Goal: Transaction & Acquisition: Purchase product/service

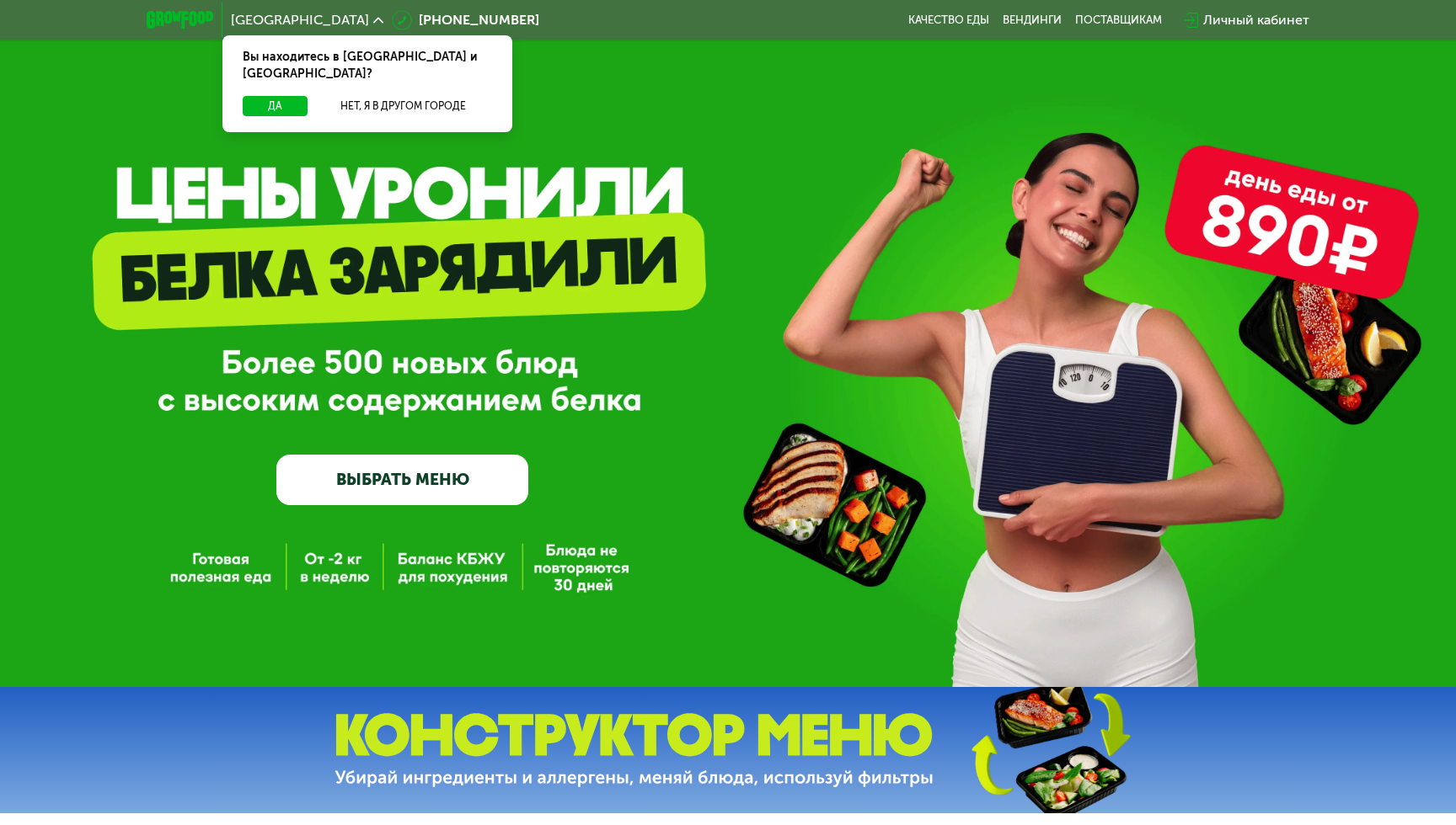
click at [340, 471] on link "ВЫБРАТЬ МЕНЮ" at bounding box center [402, 479] width 252 height 51
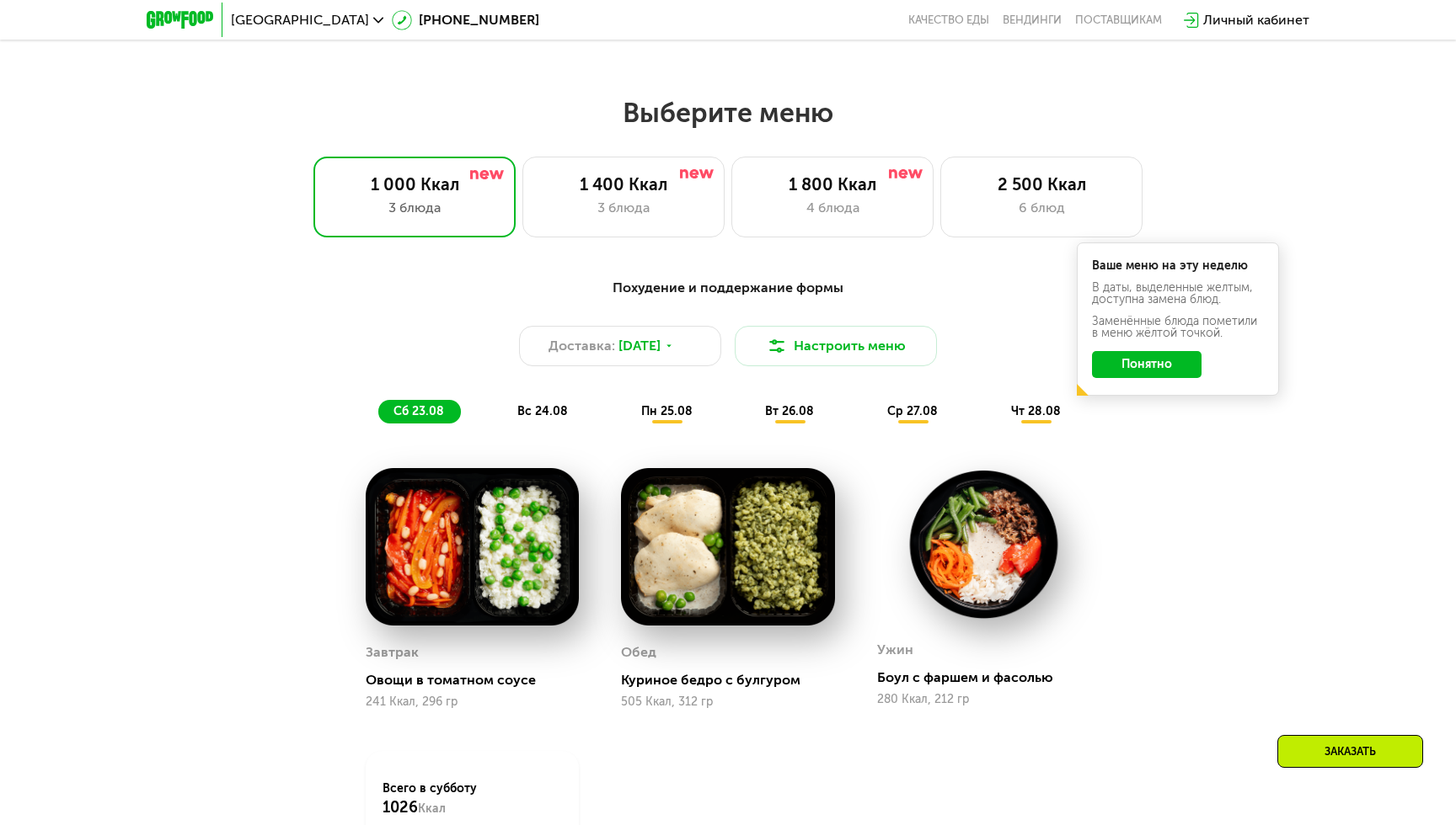
scroll to position [833, 0]
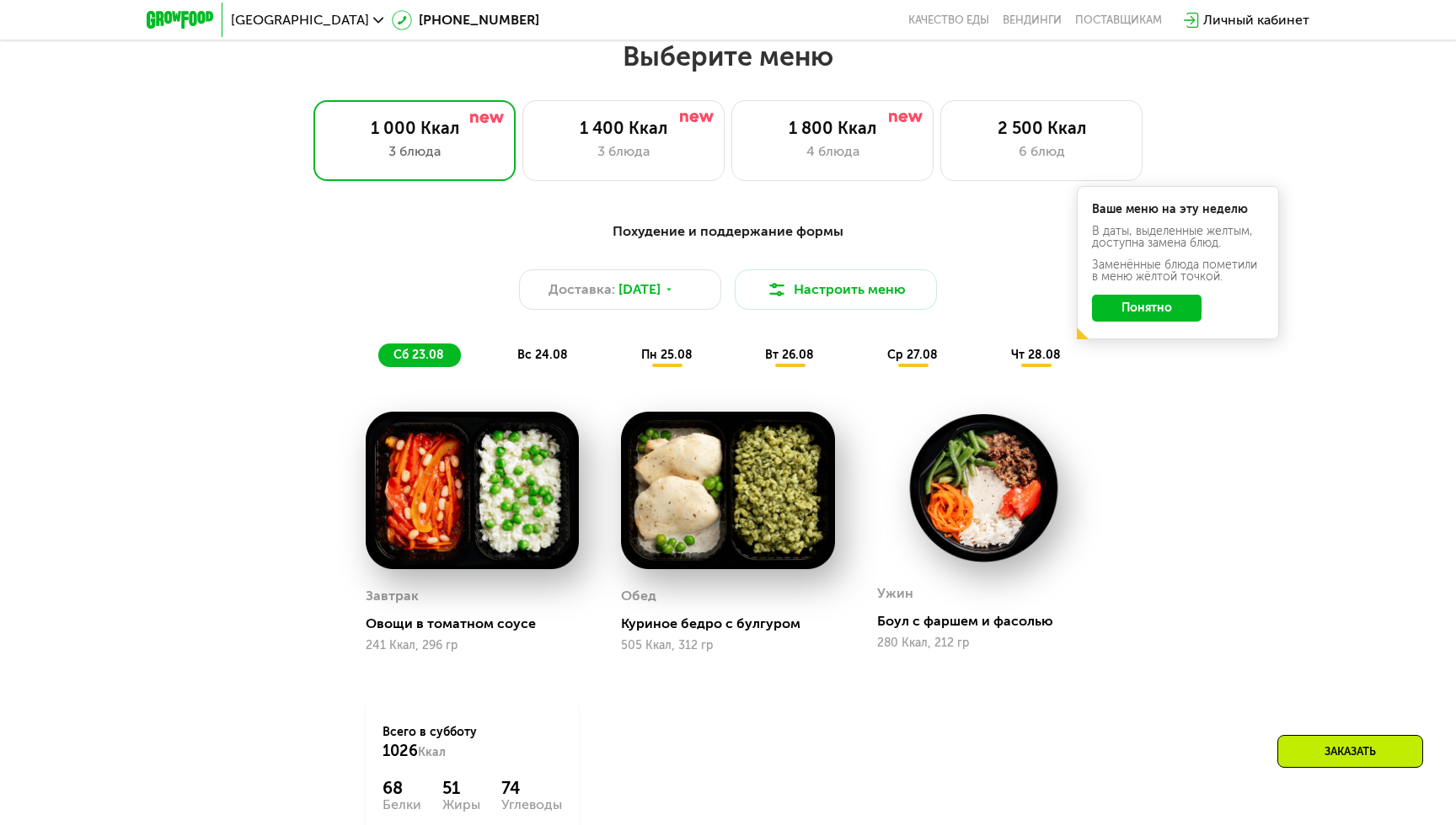
click at [1137, 306] on button "Понятно" at bounding box center [1146, 308] width 110 height 27
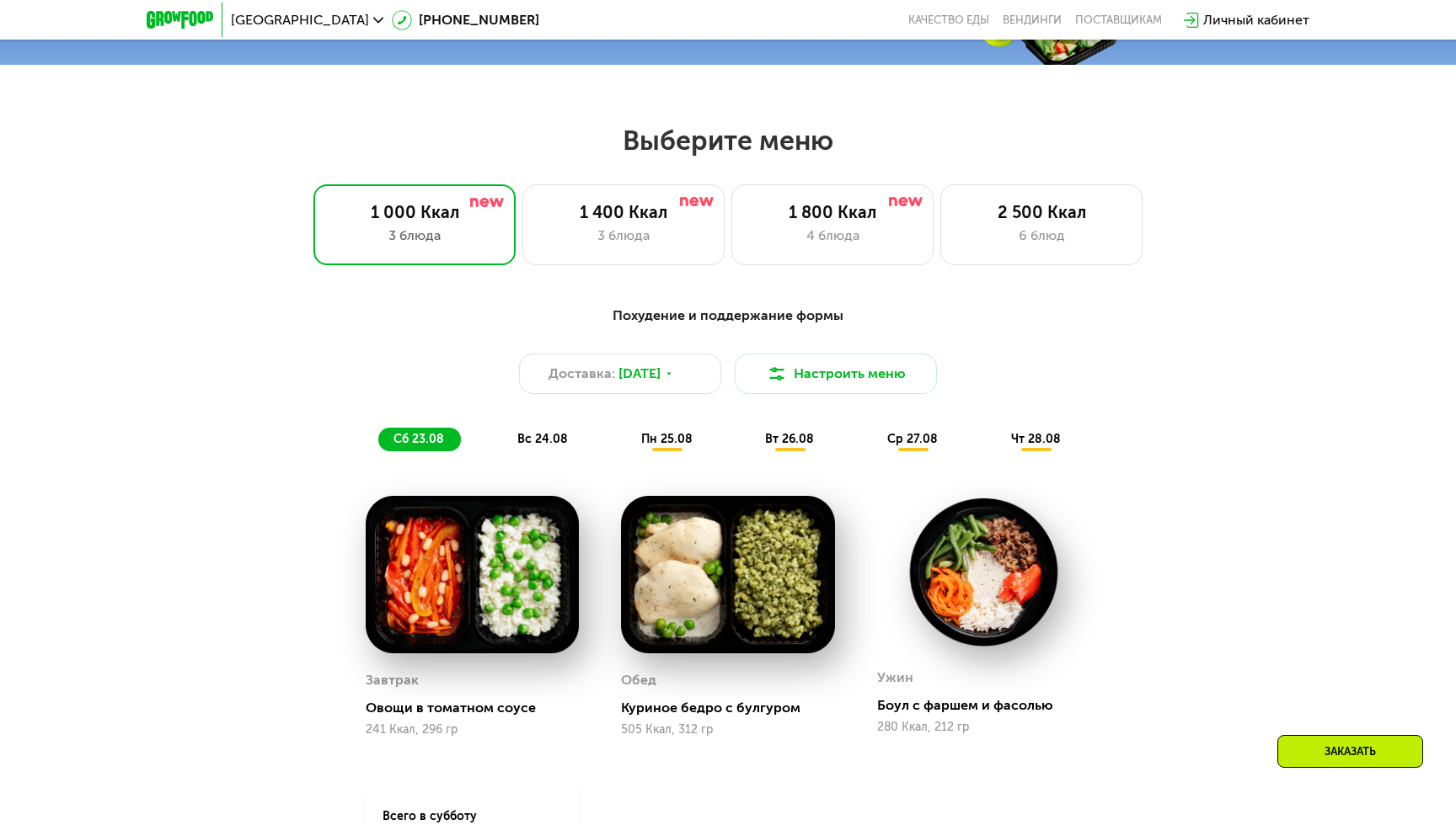
scroll to position [737, 0]
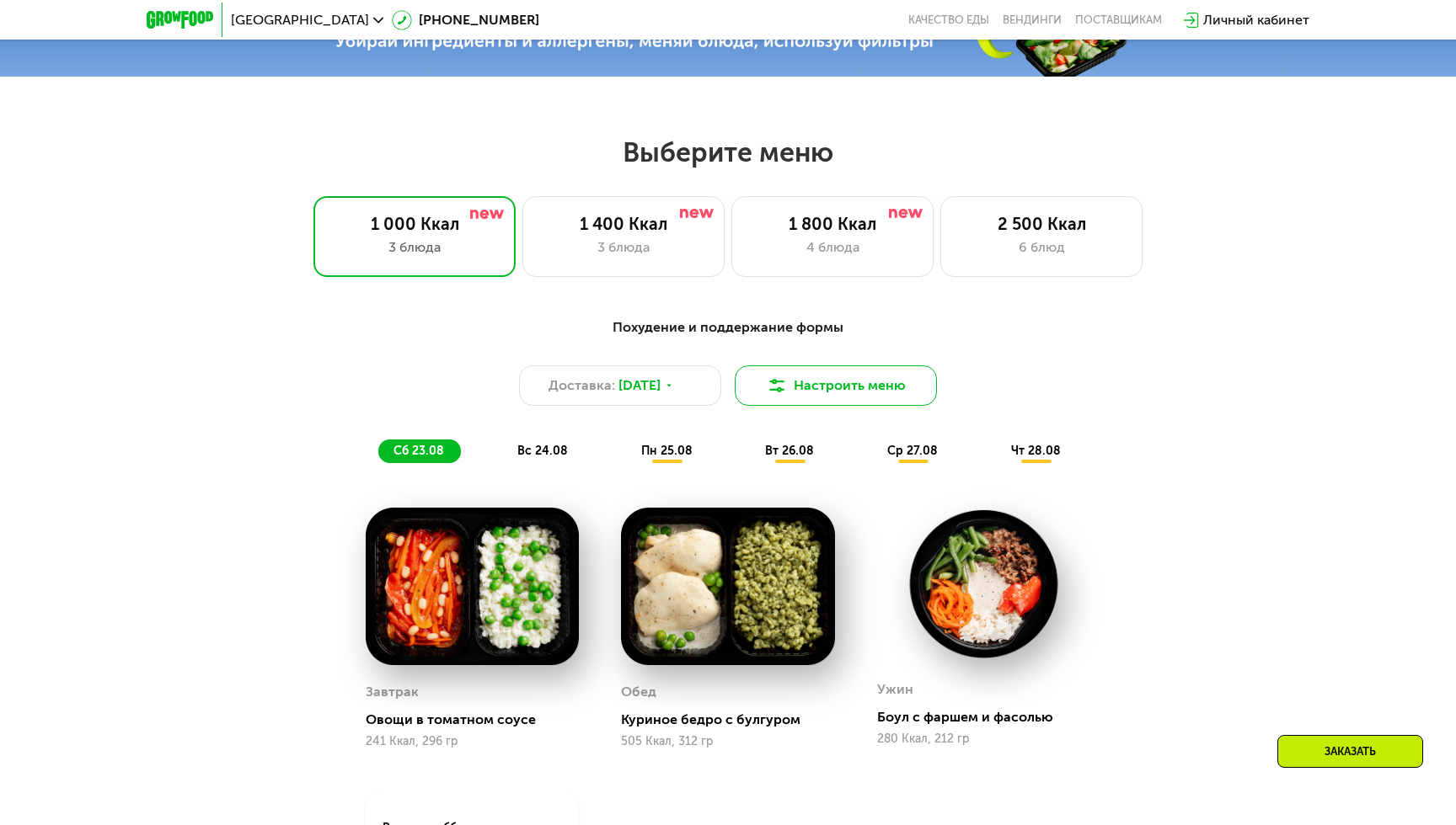
click at [803, 381] on button "Настроить меню" at bounding box center [836, 386] width 203 height 40
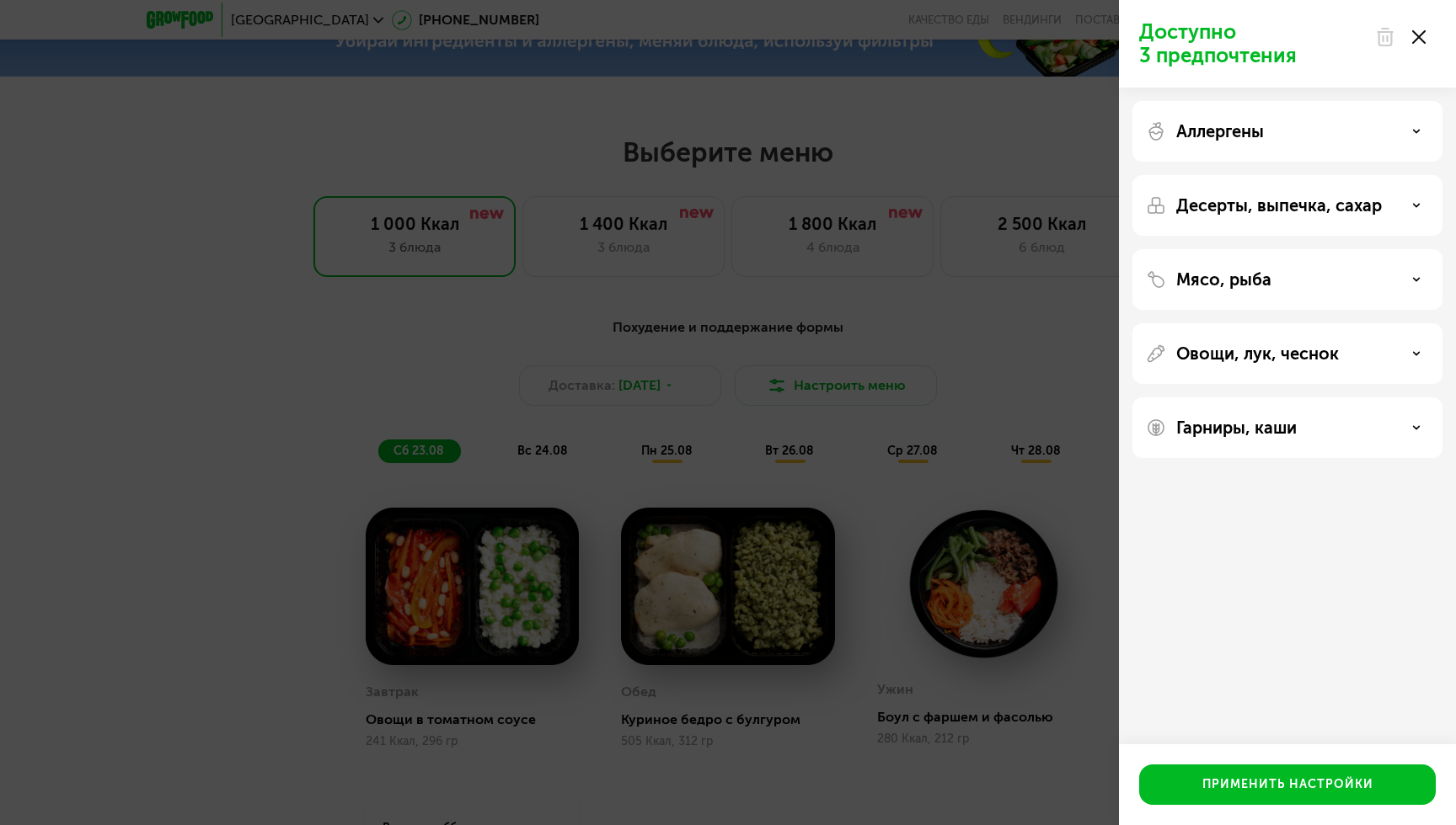
click at [1252, 137] on p "Аллергены" at bounding box center [1220, 131] width 88 height 20
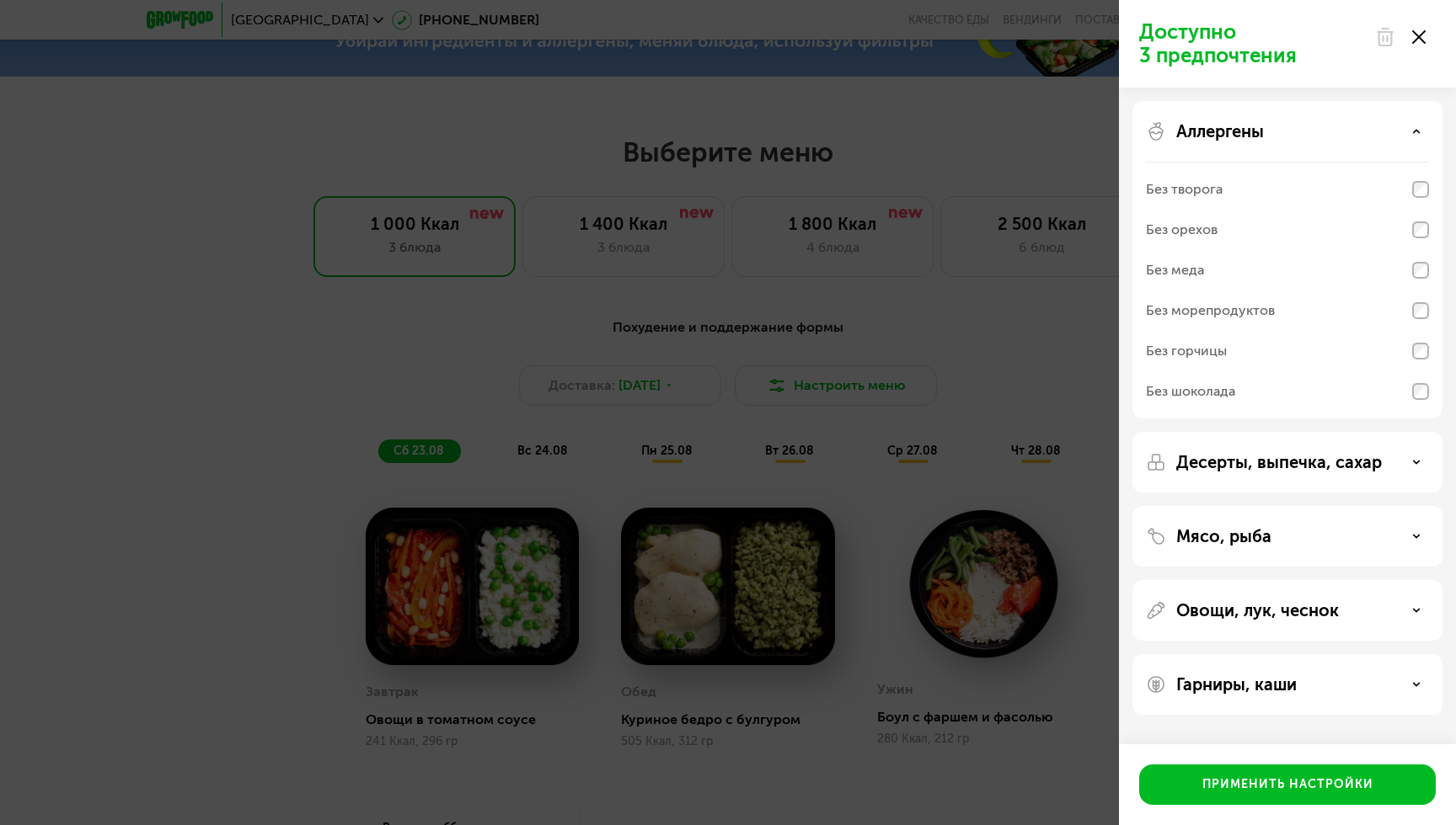
click at [1225, 210] on div "Без творога" at bounding box center [1287, 230] width 283 height 40
click at [1218, 290] on div "Без меда" at bounding box center [1287, 310] width 283 height 40
click at [1223, 311] on div "Без морепродуктов" at bounding box center [1210, 310] width 129 height 20
click at [1240, 460] on p "Десерты, выпечка, сахар" at bounding box center [1278, 462] width 205 height 20
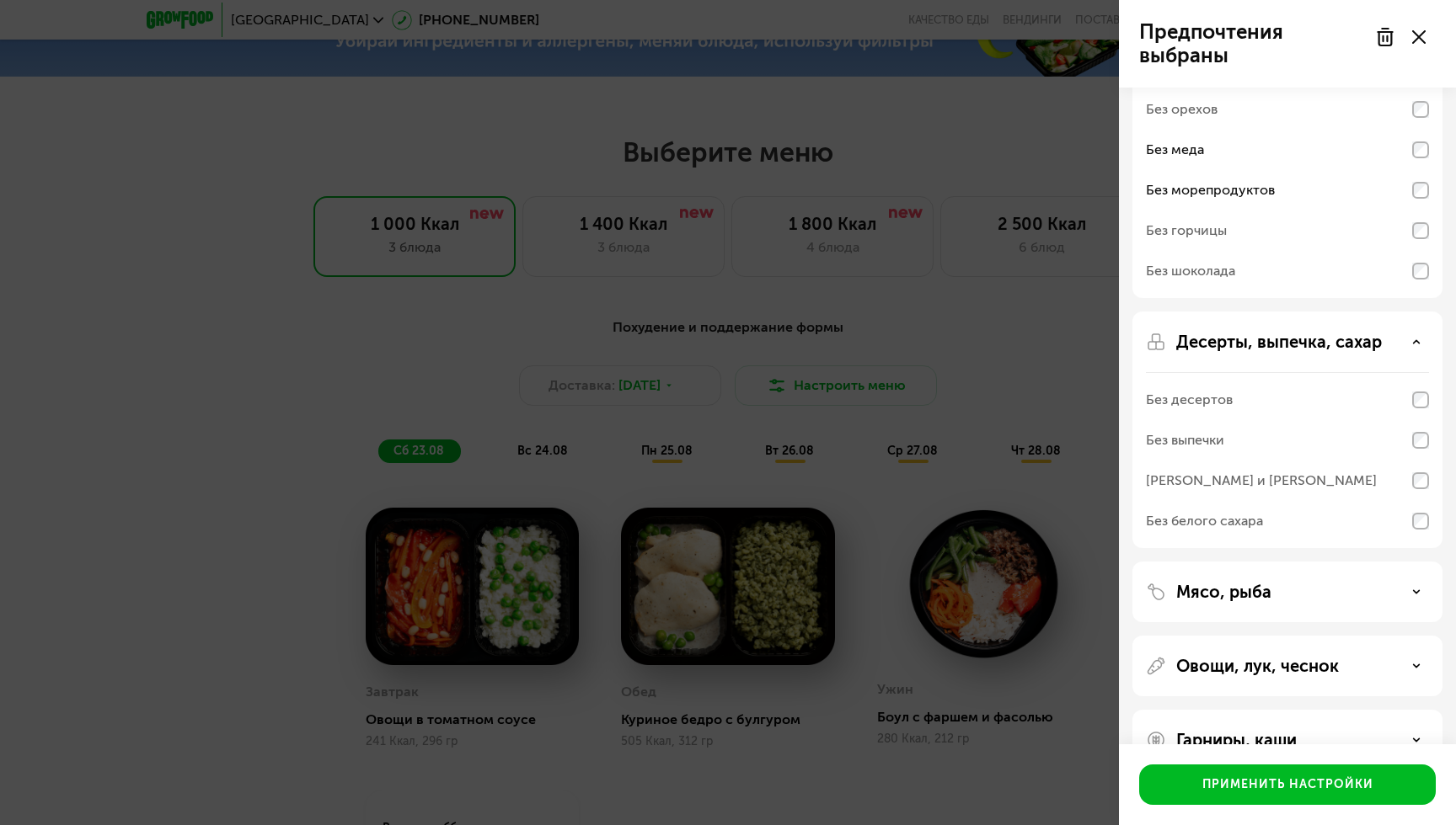
scroll to position [163, 0]
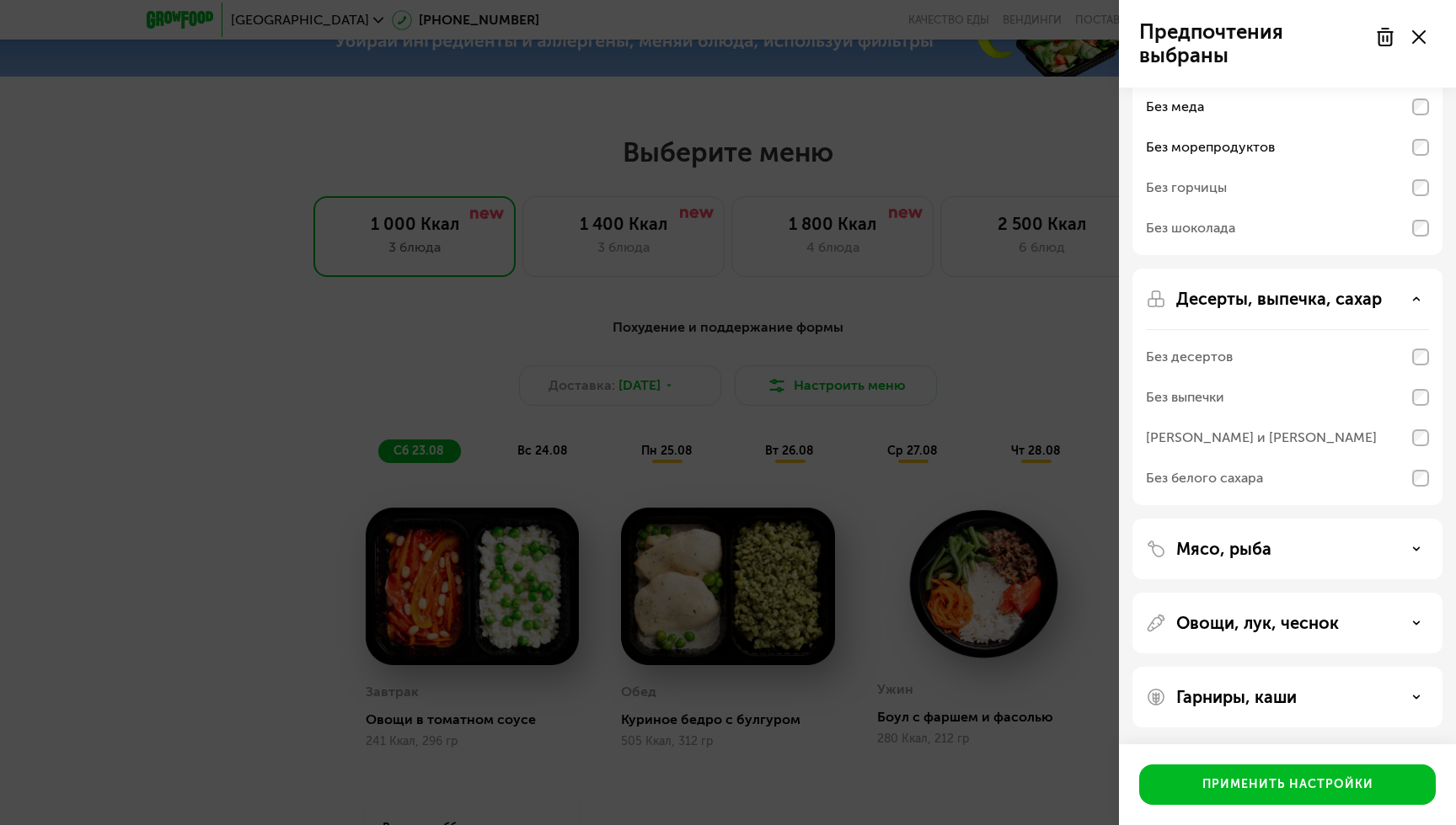
click at [1255, 544] on p "Мясо, рыба" at bounding box center [1224, 548] width 96 height 20
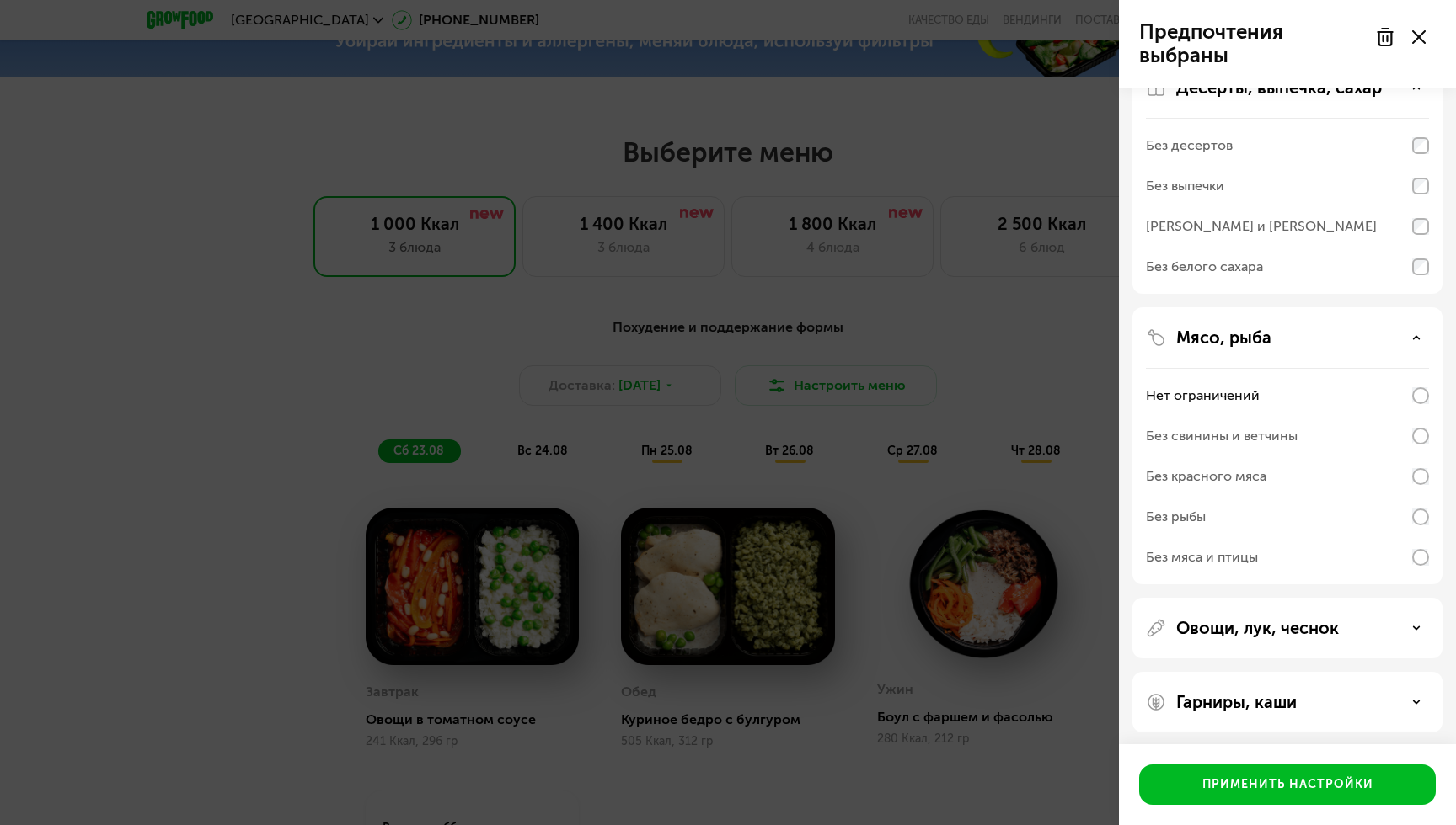
scroll to position [380, 0]
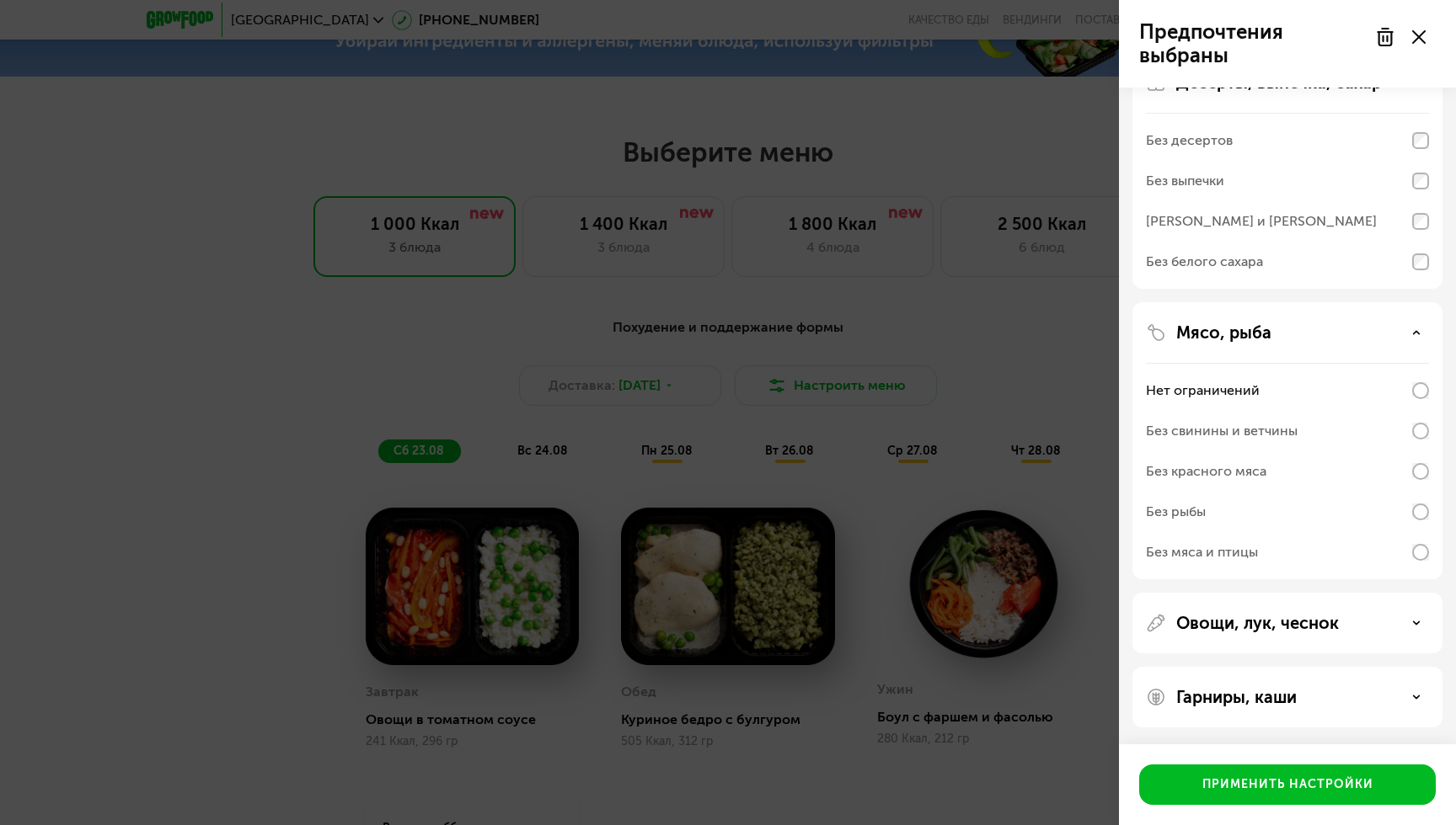
click at [1218, 32] on div "Без мяса и птицы" at bounding box center [1287, 11] width 283 height 40
click at [1229, 548] on div "Без мяса и птицы" at bounding box center [1201, 552] width 112 height 20
click at [1239, 561] on div "Без мяса и птицы" at bounding box center [1201, 552] width 112 height 20
click at [1224, 442] on div "Без свинины и ветчины" at bounding box center [1287, 431] width 283 height 40
click at [1203, 490] on div "Без красного мяса" at bounding box center [1287, 472] width 283 height 40
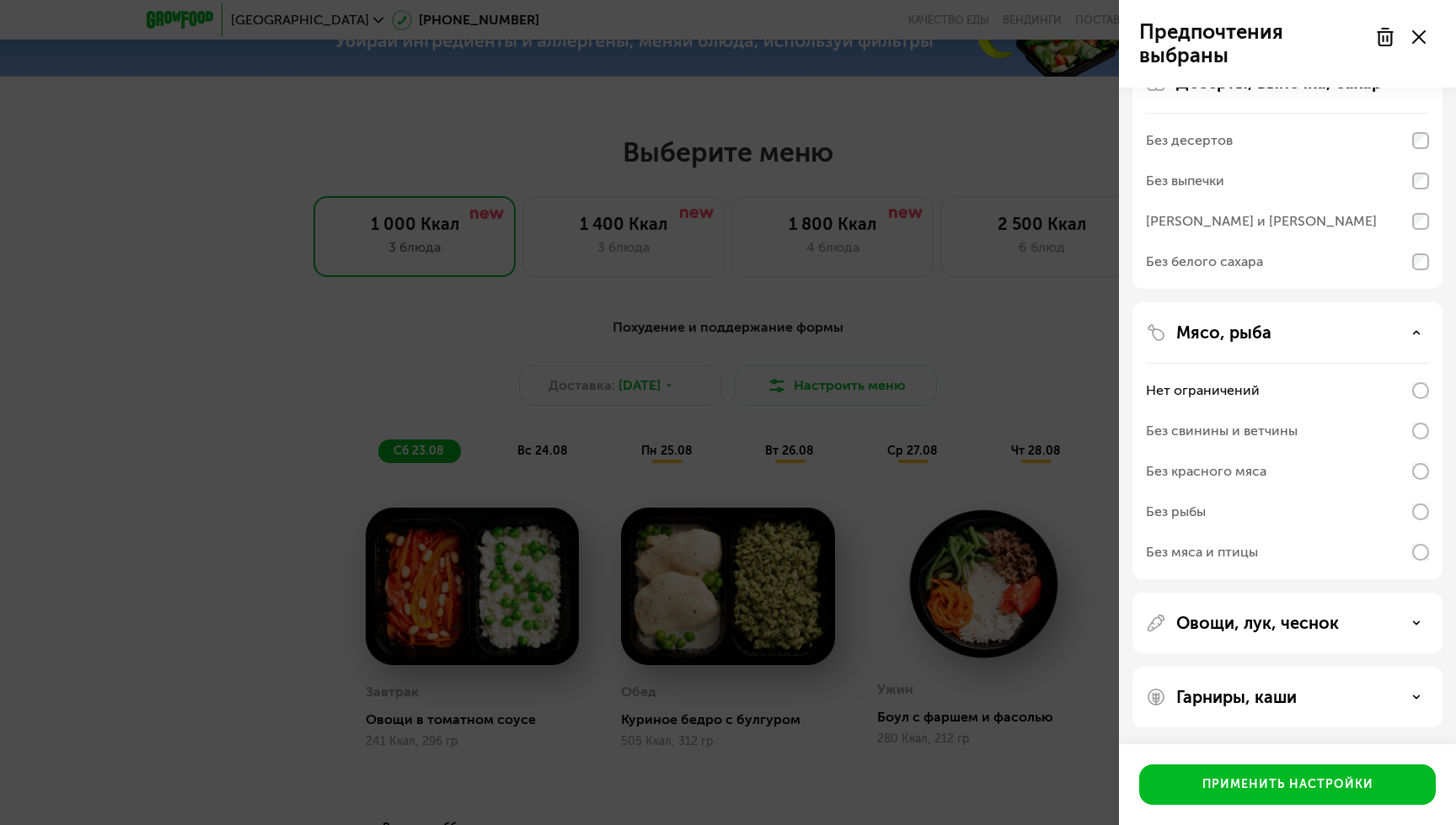
click at [1224, 629] on p "Овощи, лук, чеснок" at bounding box center [1257, 623] width 162 height 20
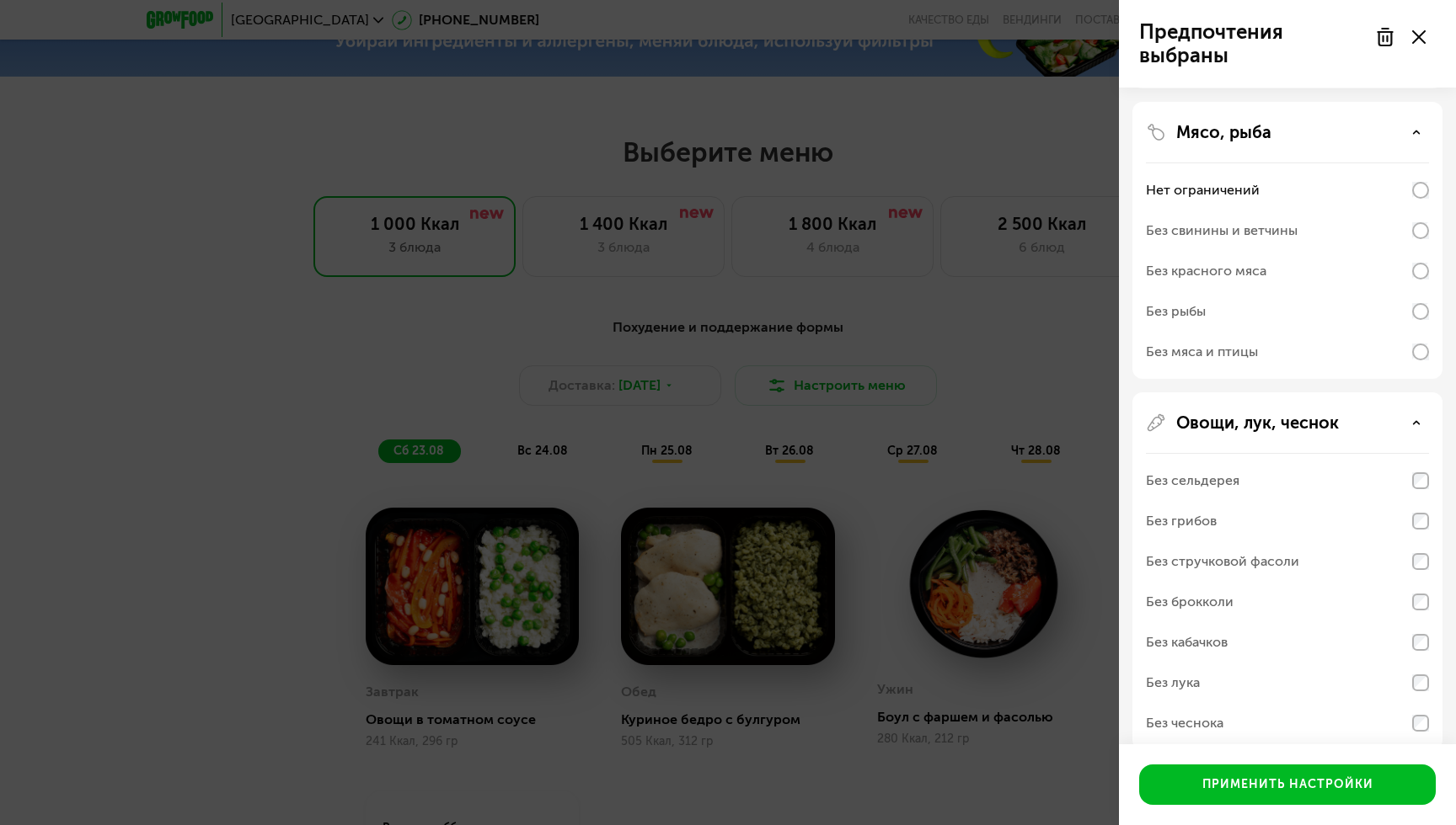
scroll to position [677, 0]
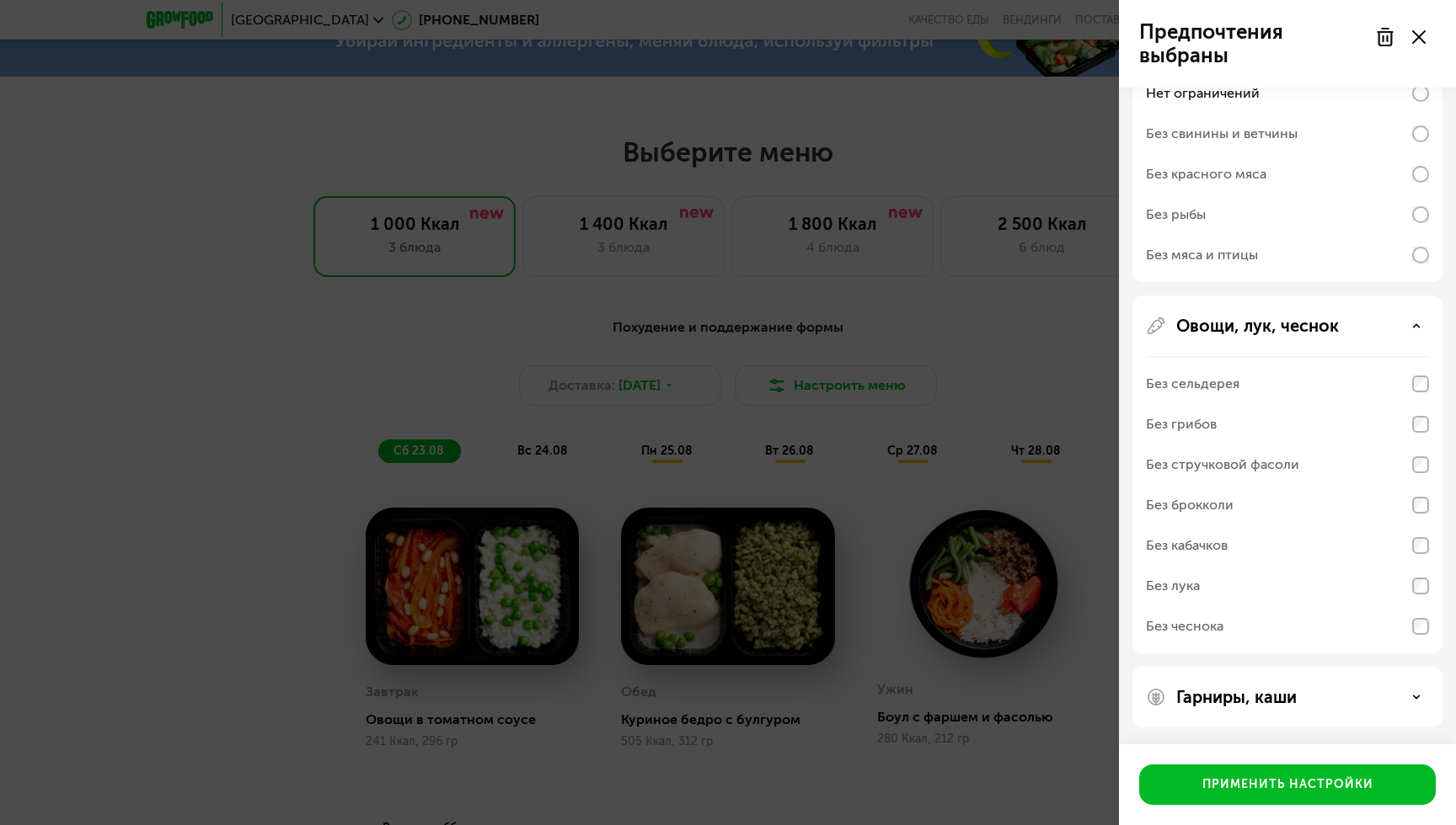
click at [1203, 248] on div "Без мяса и птицы" at bounding box center [1201, 255] width 112 height 20
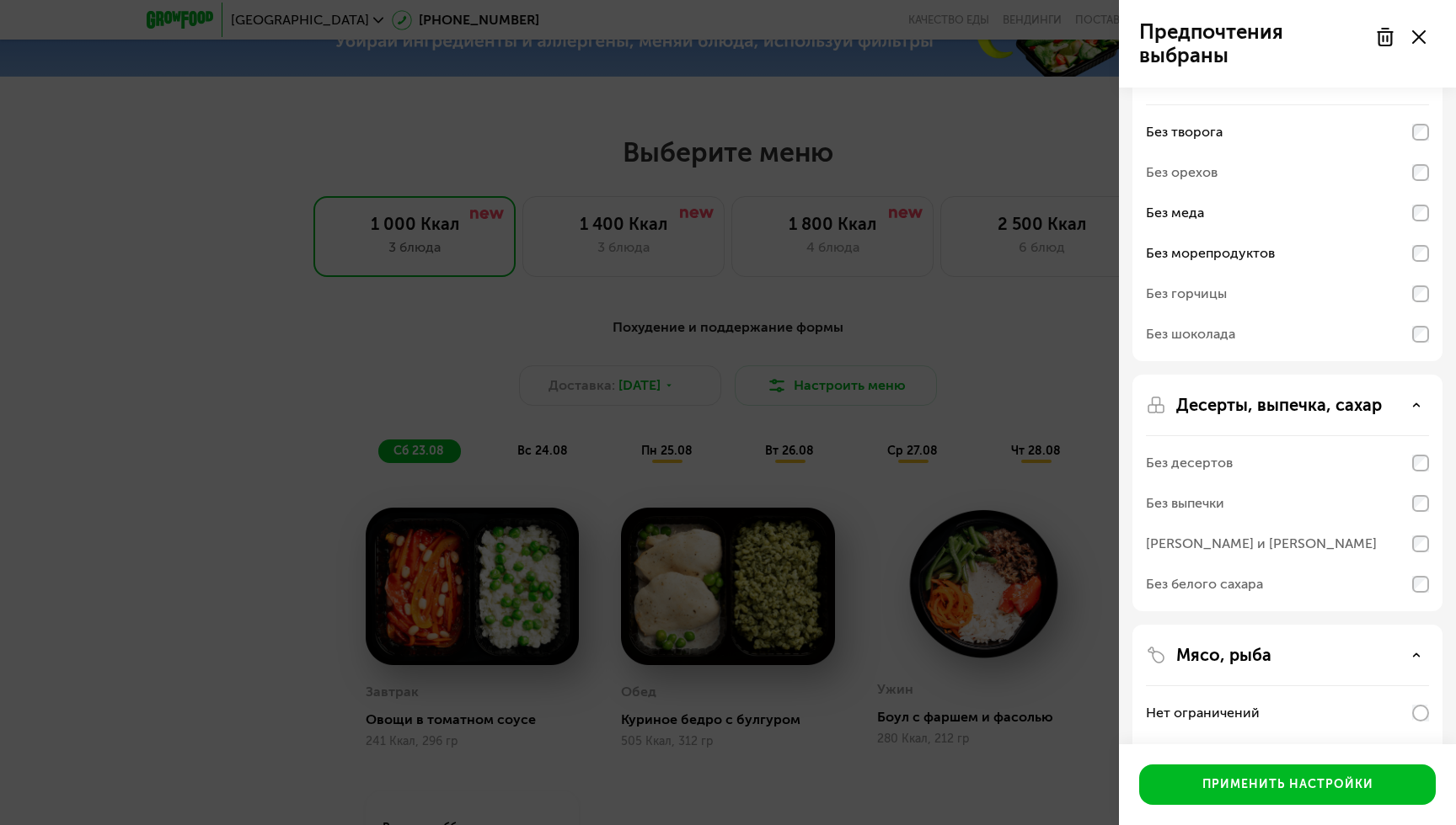
scroll to position [0, 0]
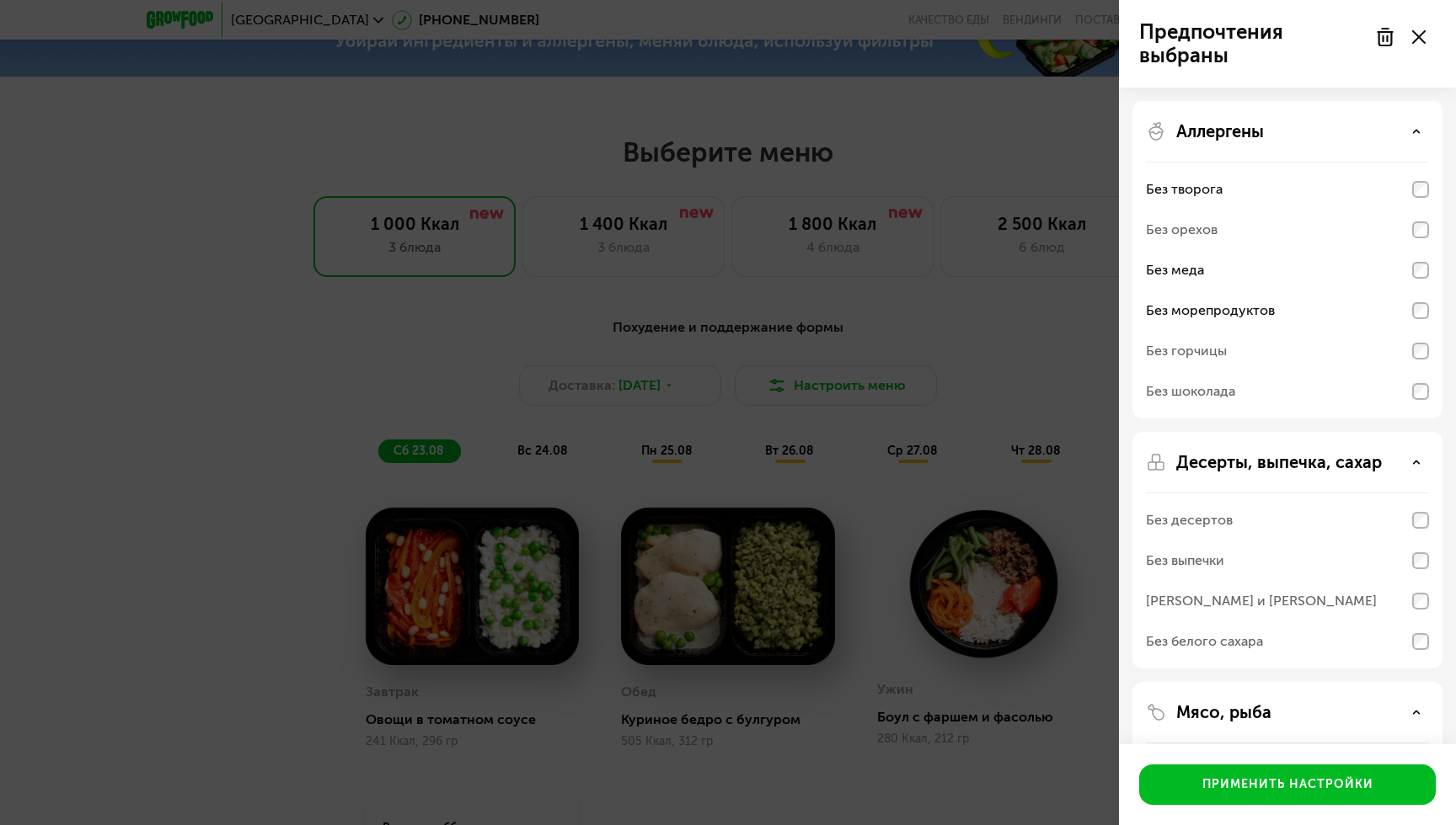
click at [1201, 310] on div "Без морепродуктов" at bounding box center [1210, 310] width 129 height 20
click at [1193, 278] on div "Без меда" at bounding box center [1174, 270] width 58 height 20
click at [1195, 282] on div "Без меда" at bounding box center [1287, 270] width 283 height 40
click at [1205, 315] on div "Без морепродуктов" at bounding box center [1210, 310] width 129 height 20
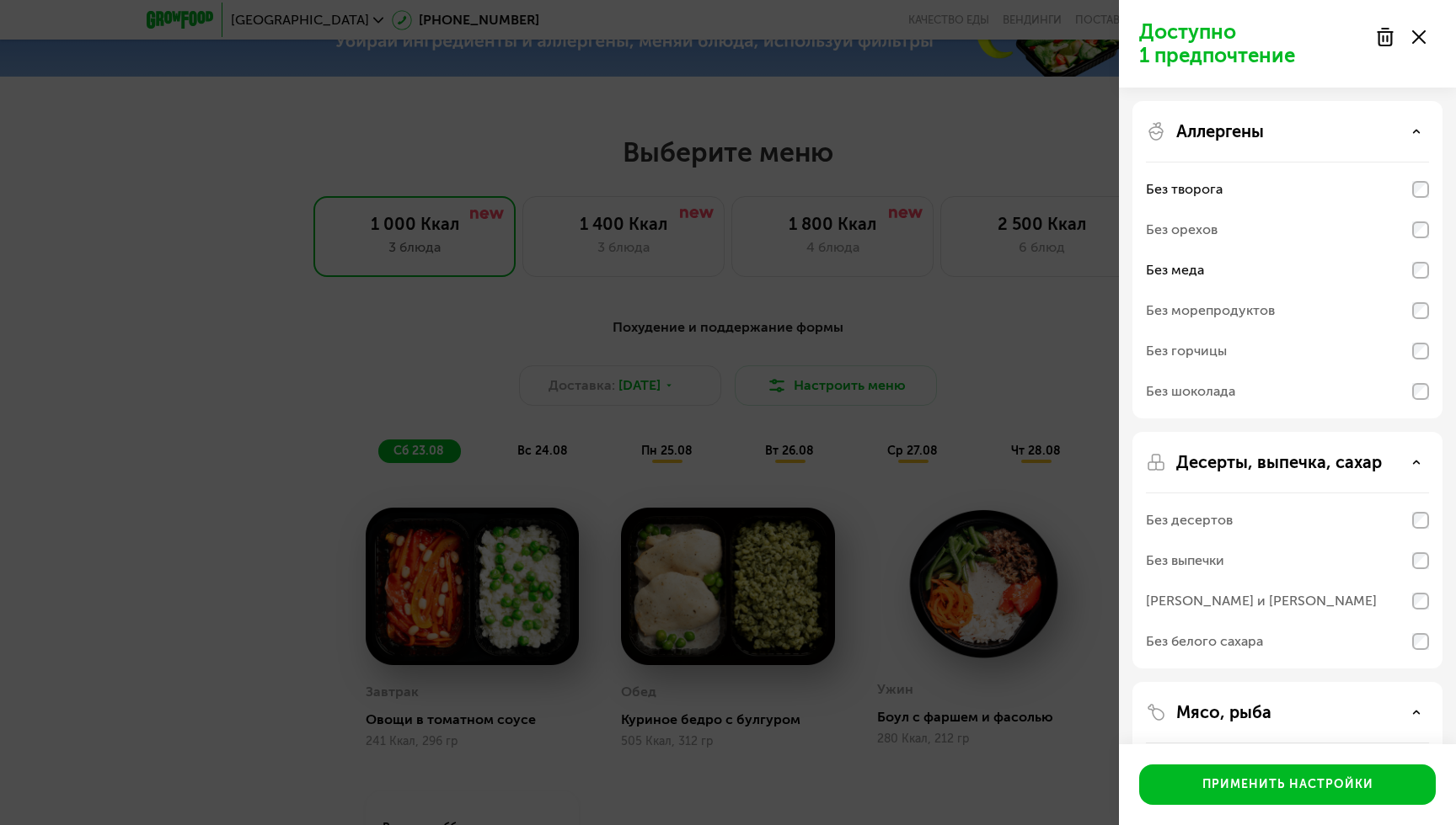
click at [1192, 267] on div "Без меда" at bounding box center [1174, 270] width 58 height 20
click at [1210, 187] on div "Без творога" at bounding box center [1184, 189] width 76 height 20
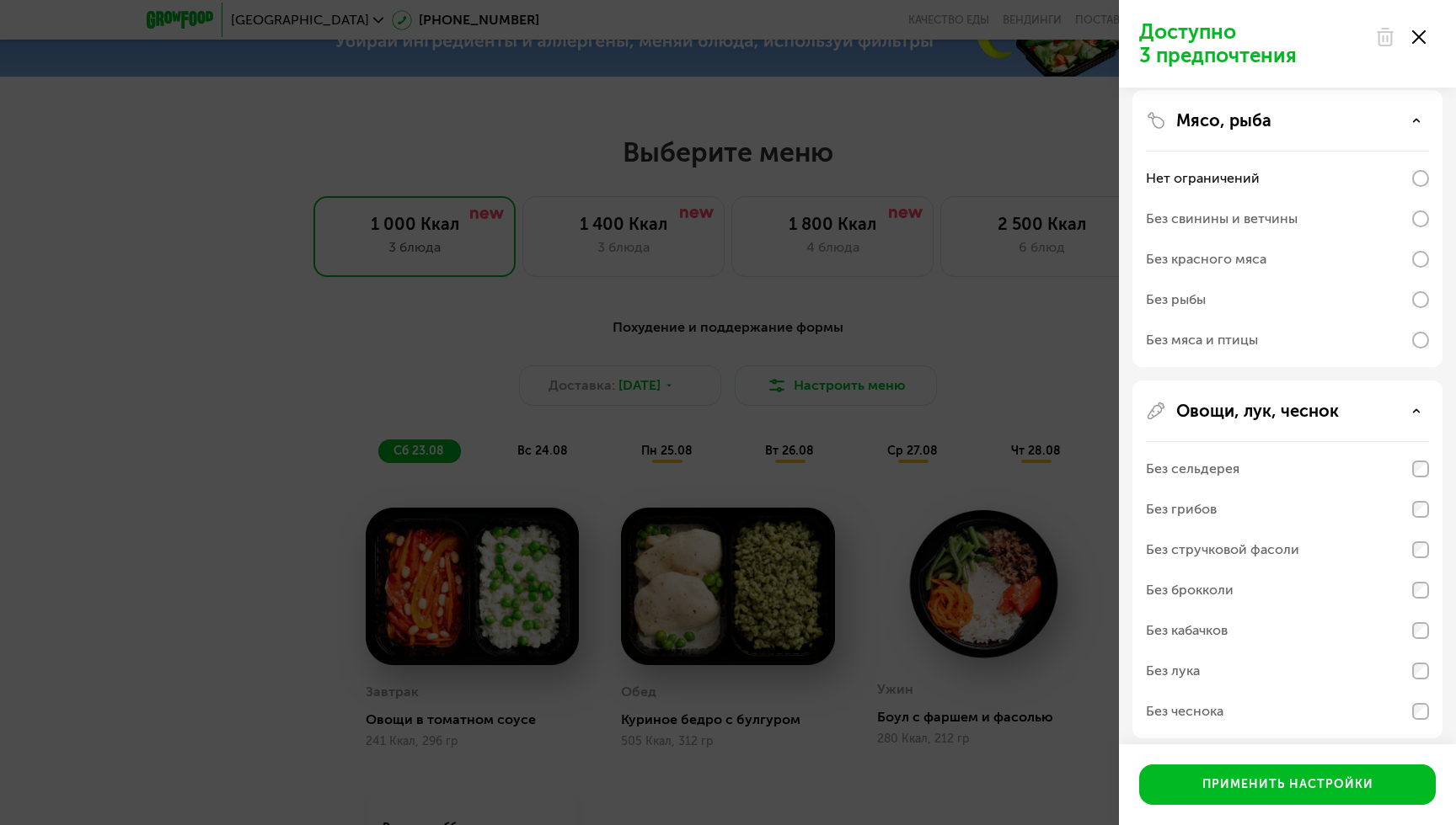
scroll to position [624, 0]
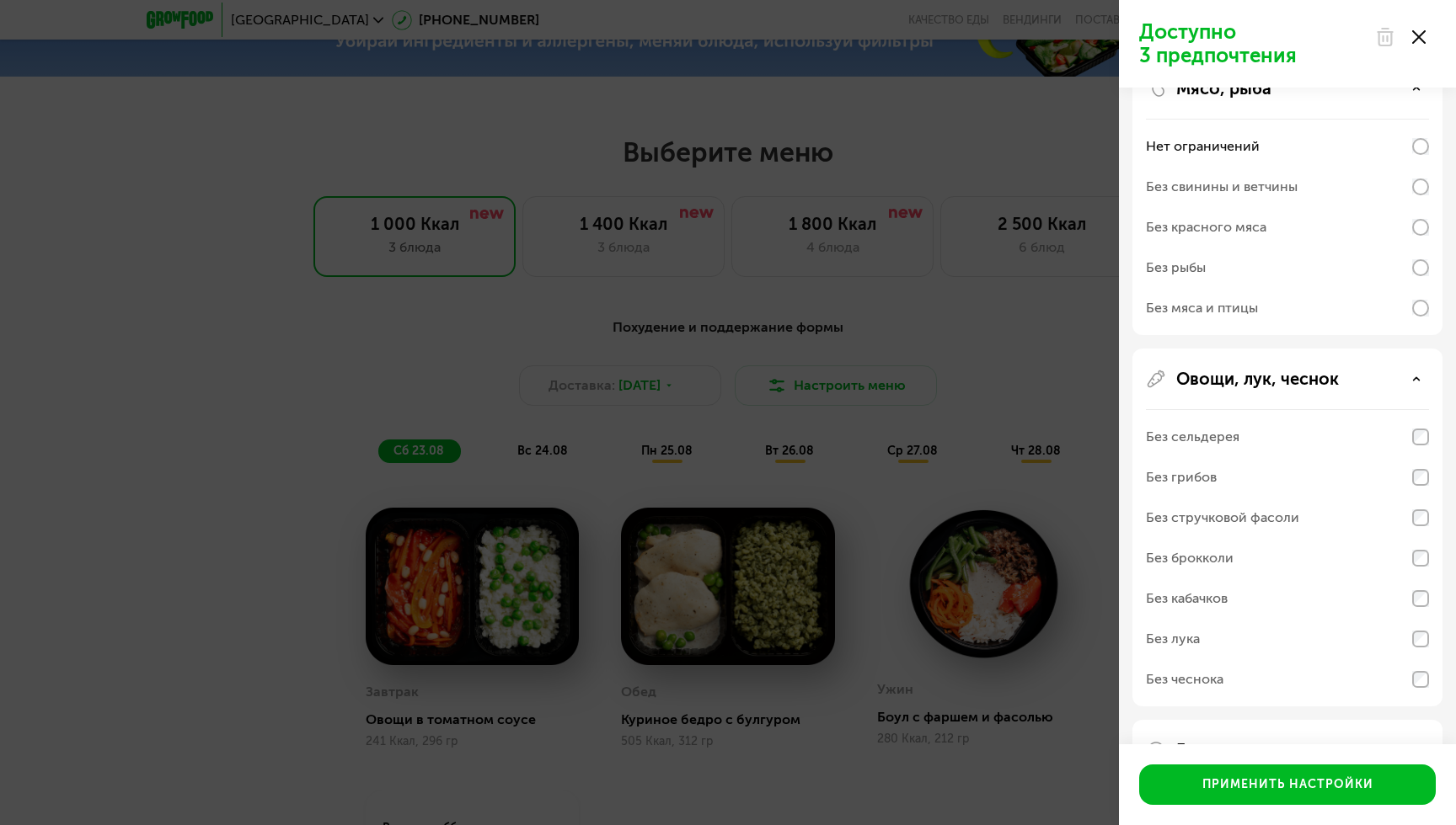
click at [1197, 312] on div "Без мяса и птицы" at bounding box center [1201, 307] width 112 height 20
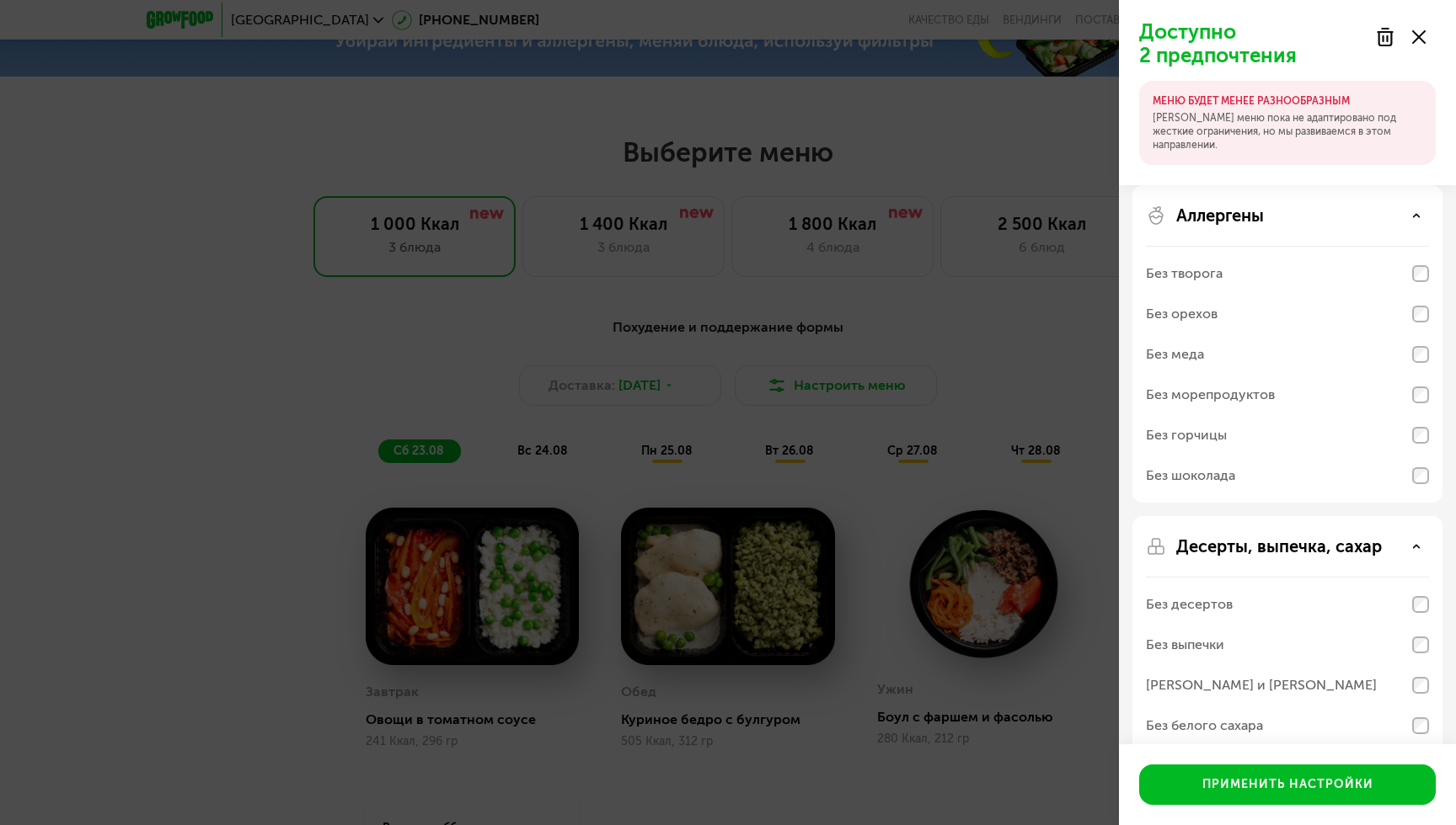
scroll to position [2, 0]
click at [1209, 392] on div "Без морепродуктов" at bounding box center [1210, 392] width 129 height 20
click at [1222, 275] on div "Без творога" at bounding box center [1287, 272] width 283 height 40
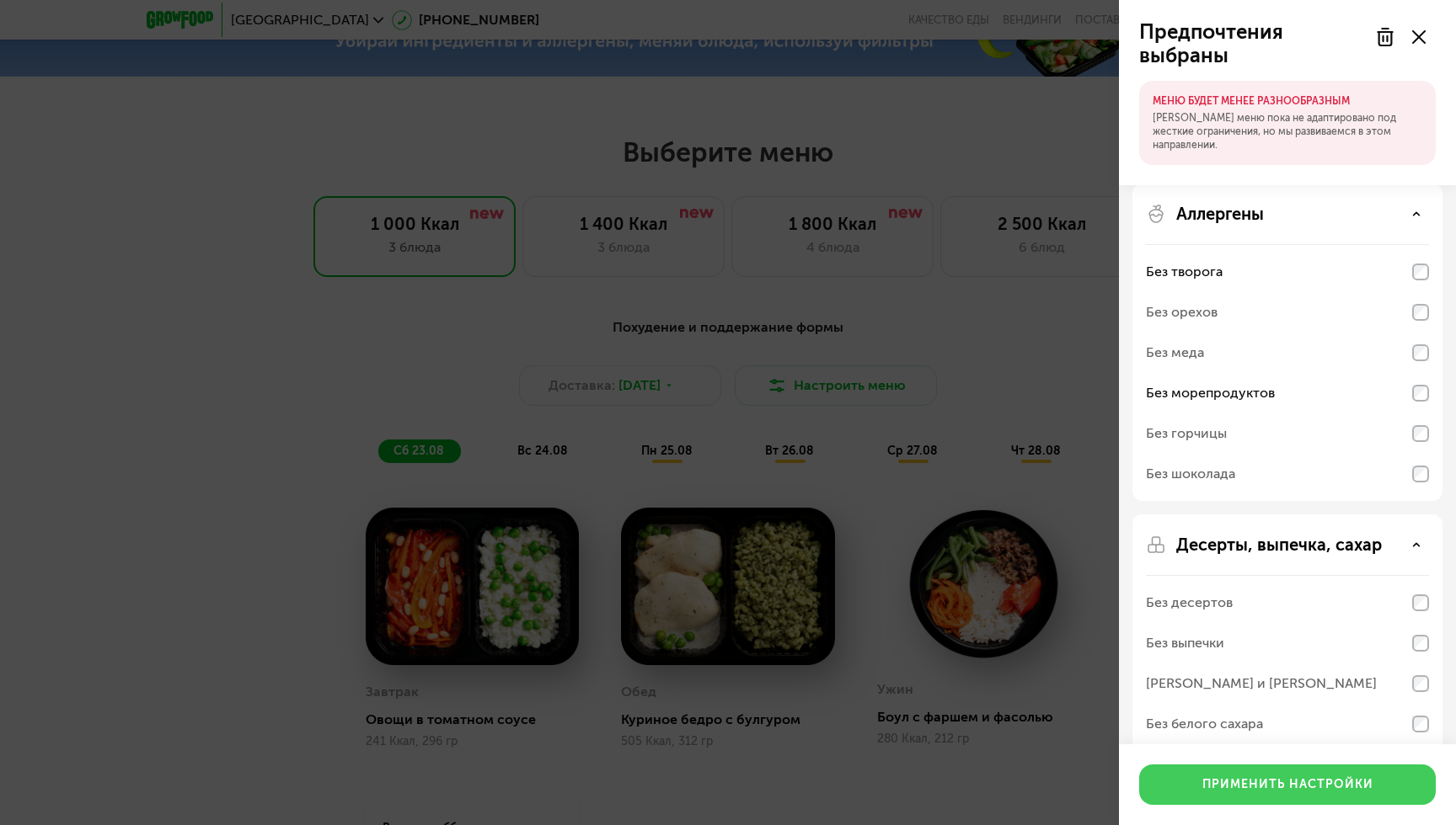
click at [1248, 777] on div "Применить настройки" at bounding box center [1288, 785] width 171 height 17
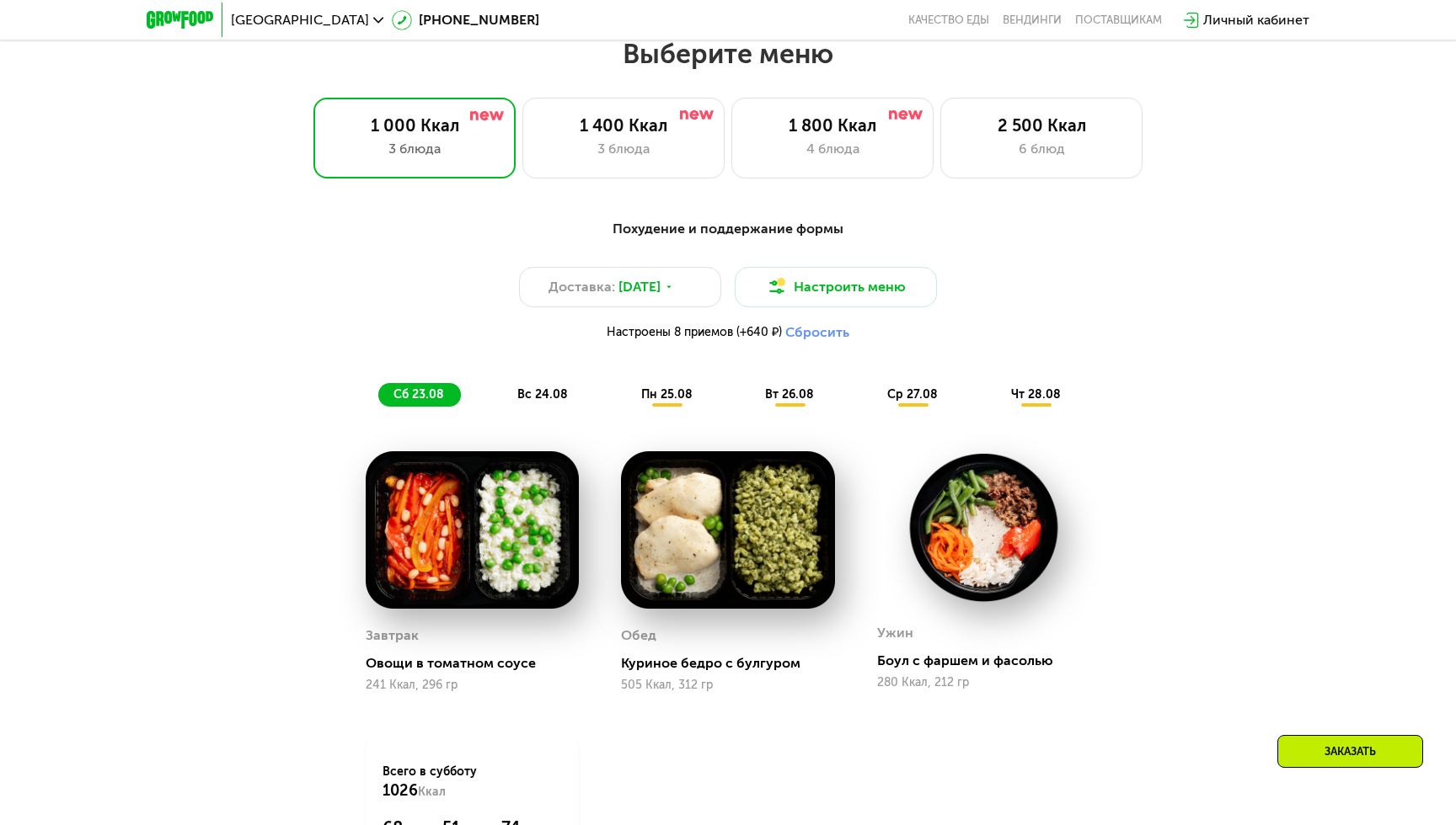
scroll to position [859, 0]
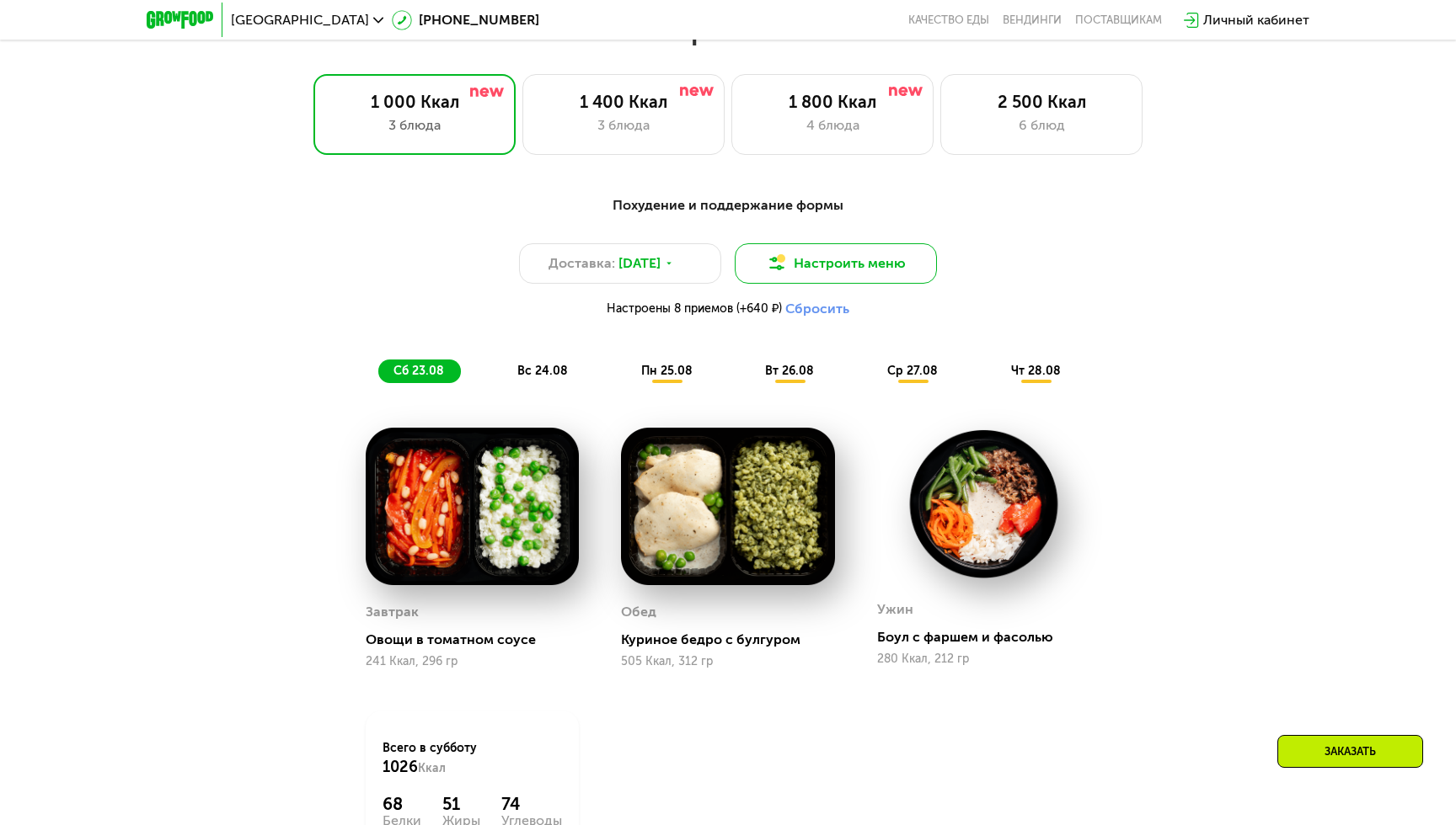
click at [829, 267] on button "Настроить меню" at bounding box center [836, 264] width 203 height 40
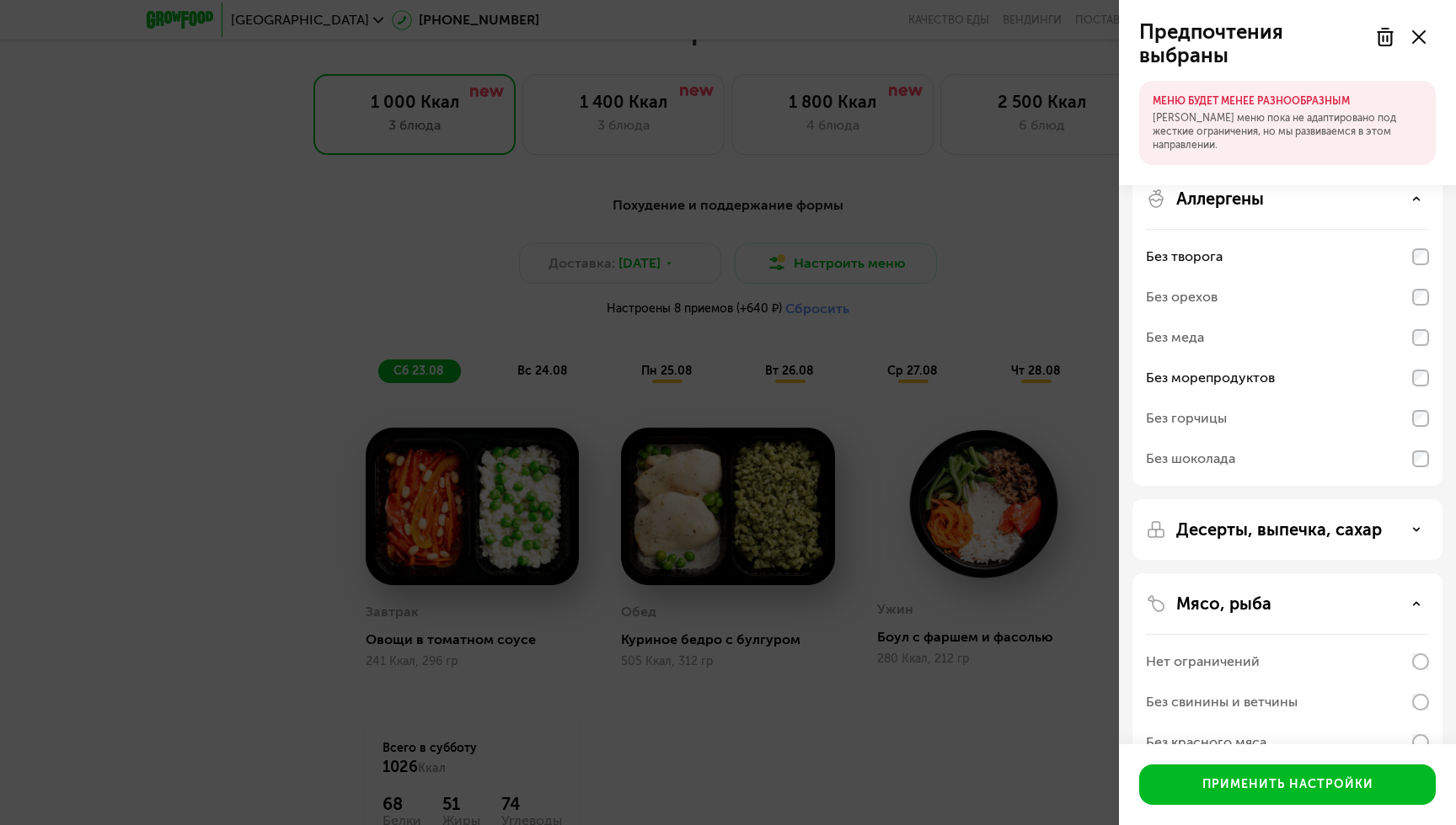
scroll to position [0, 0]
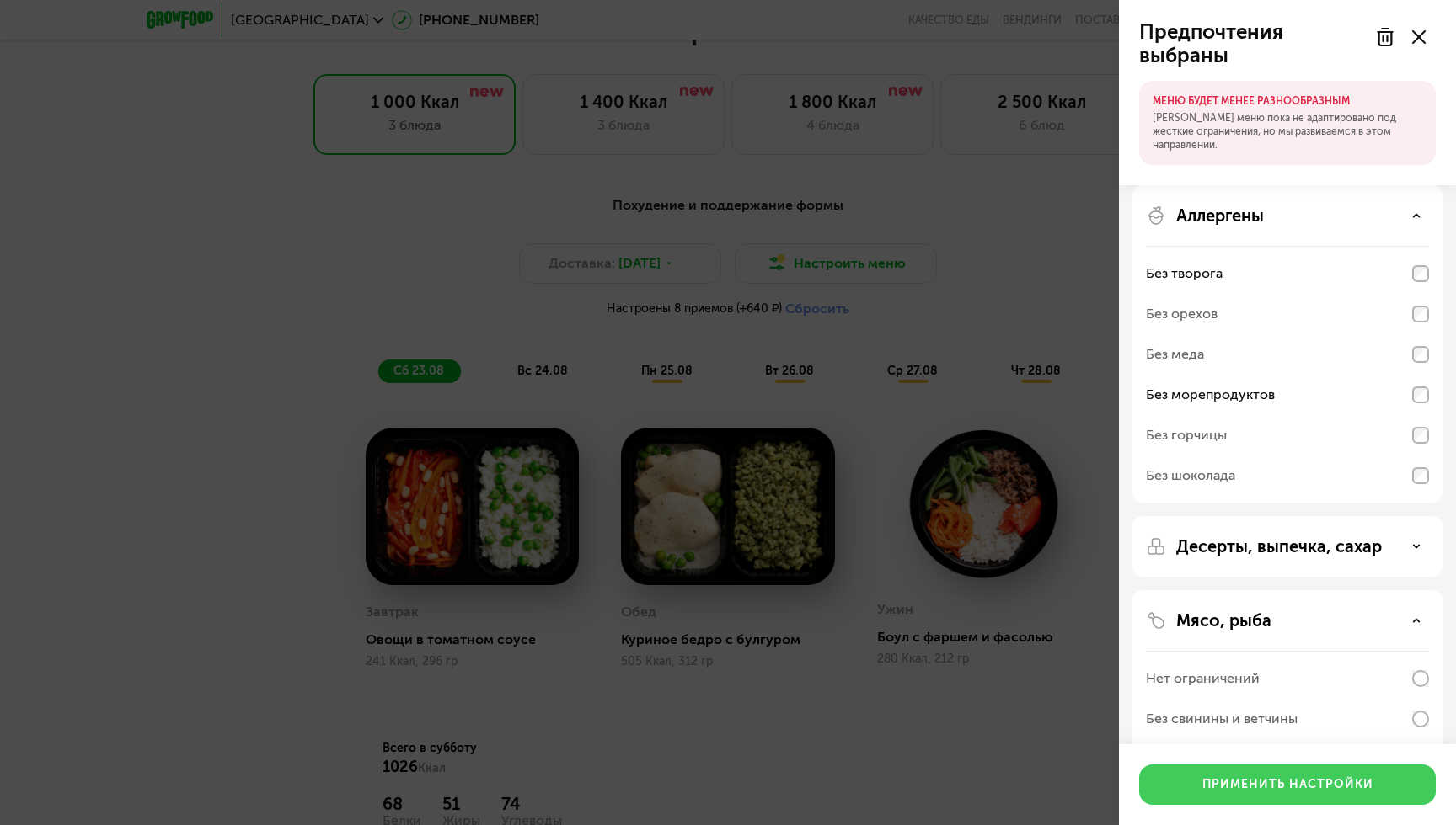
click at [1270, 780] on div "Применить настройки" at bounding box center [1288, 785] width 171 height 17
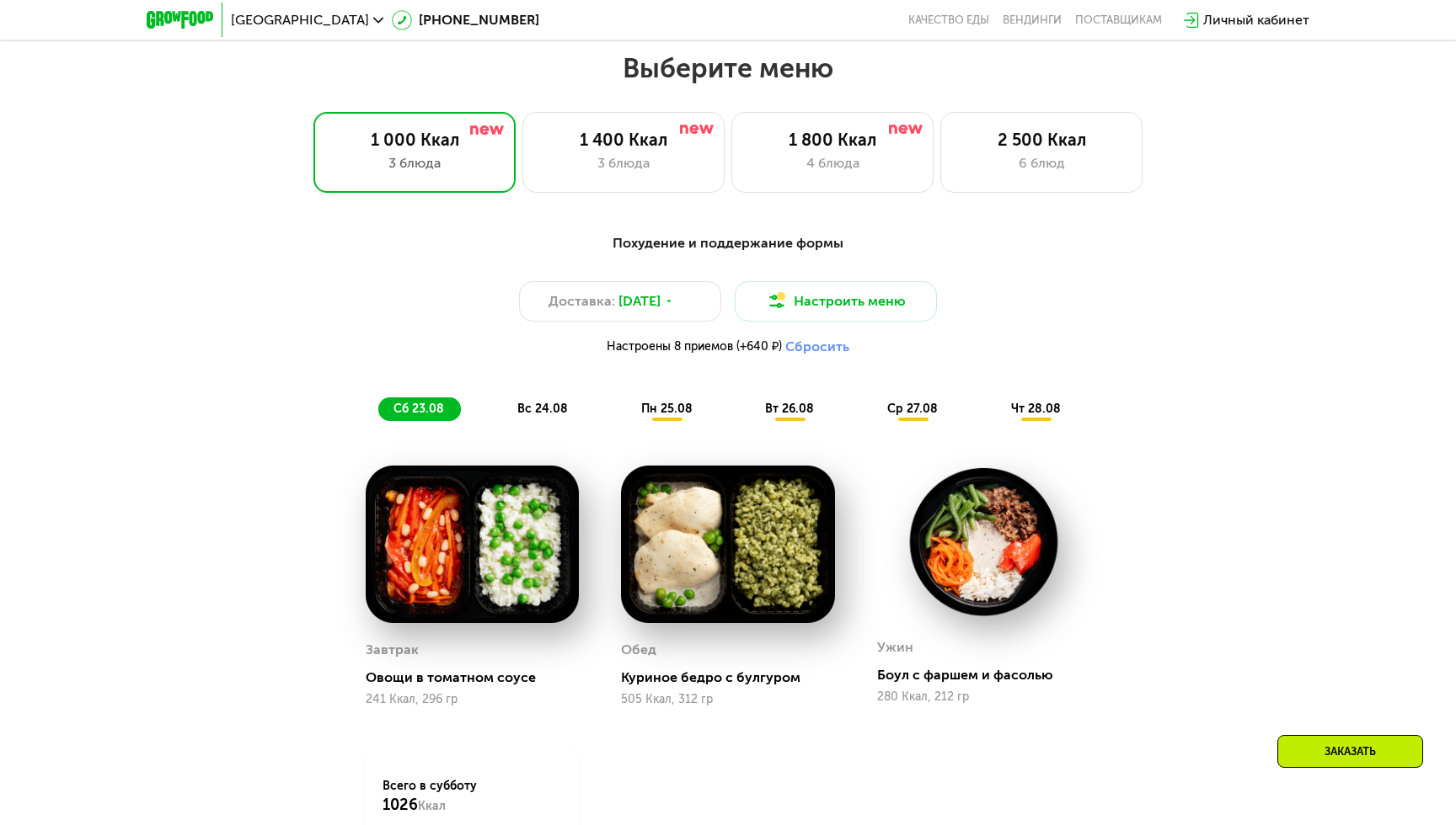
scroll to position [808, 0]
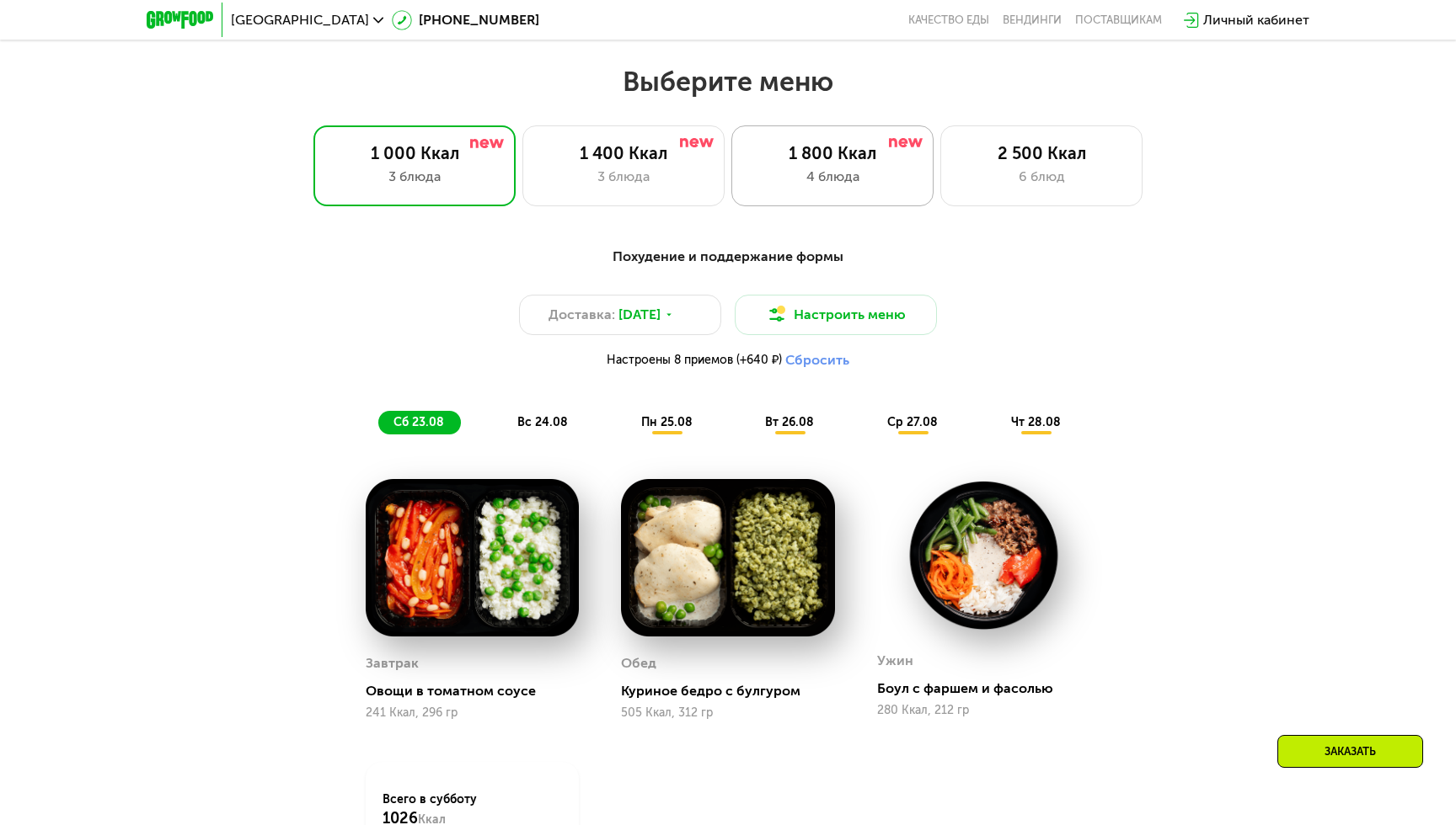
click at [810, 183] on div "4 блюда" at bounding box center [832, 177] width 167 height 20
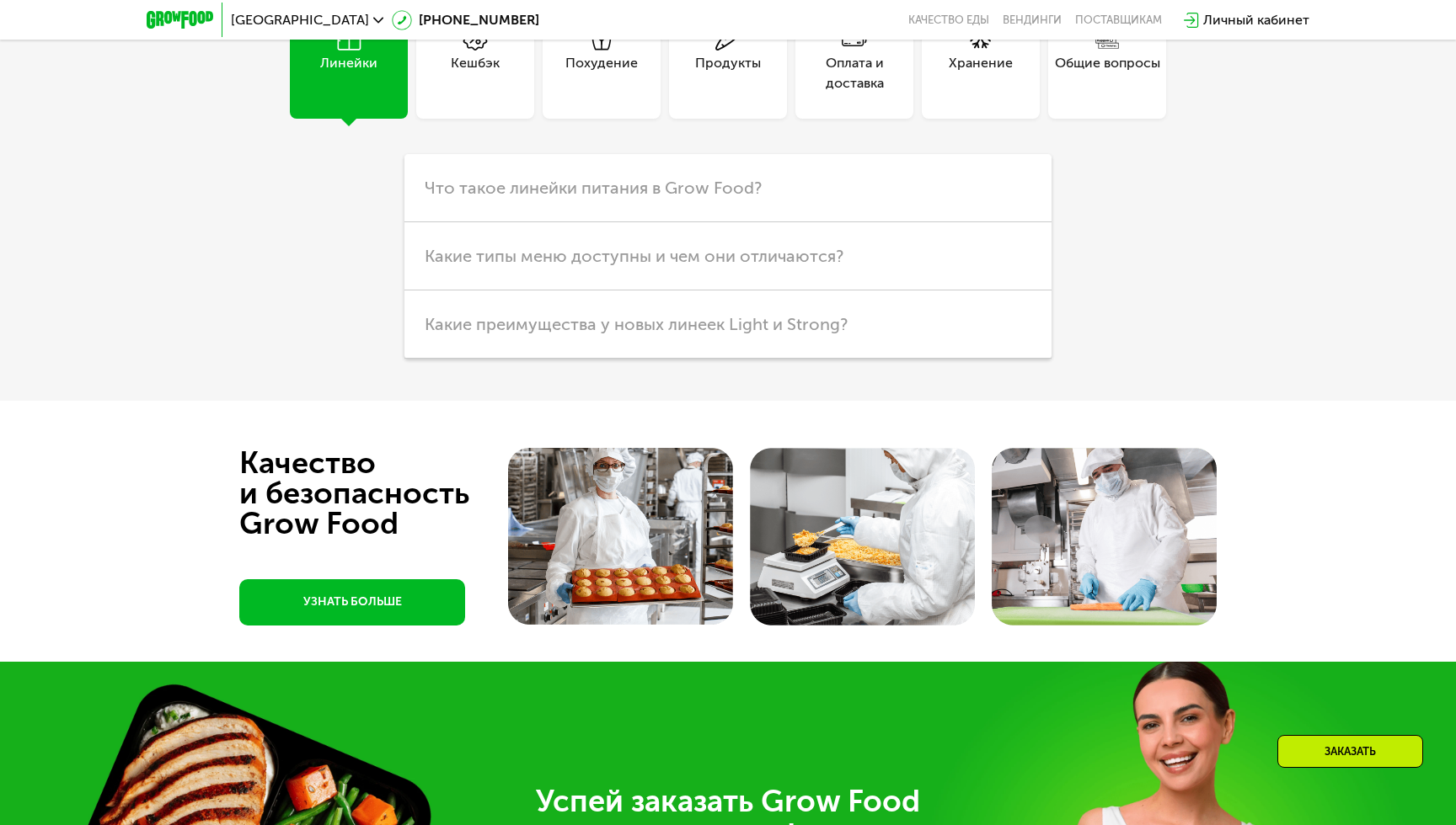
scroll to position [4442, 0]
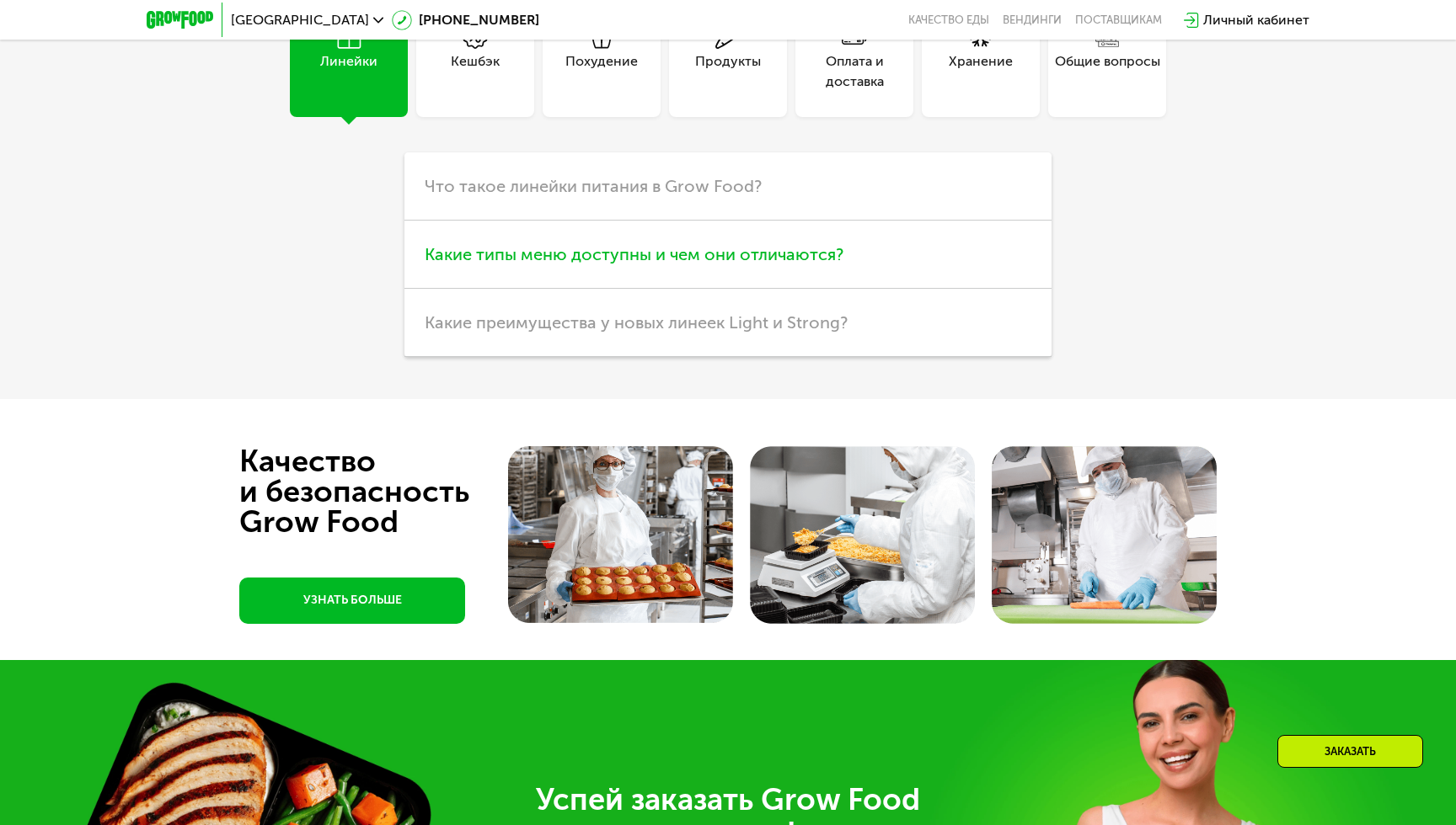
click at [867, 289] on h3 "Какие типы меню доступны и чем они отличаются?" at bounding box center [727, 254] width 647 height 68
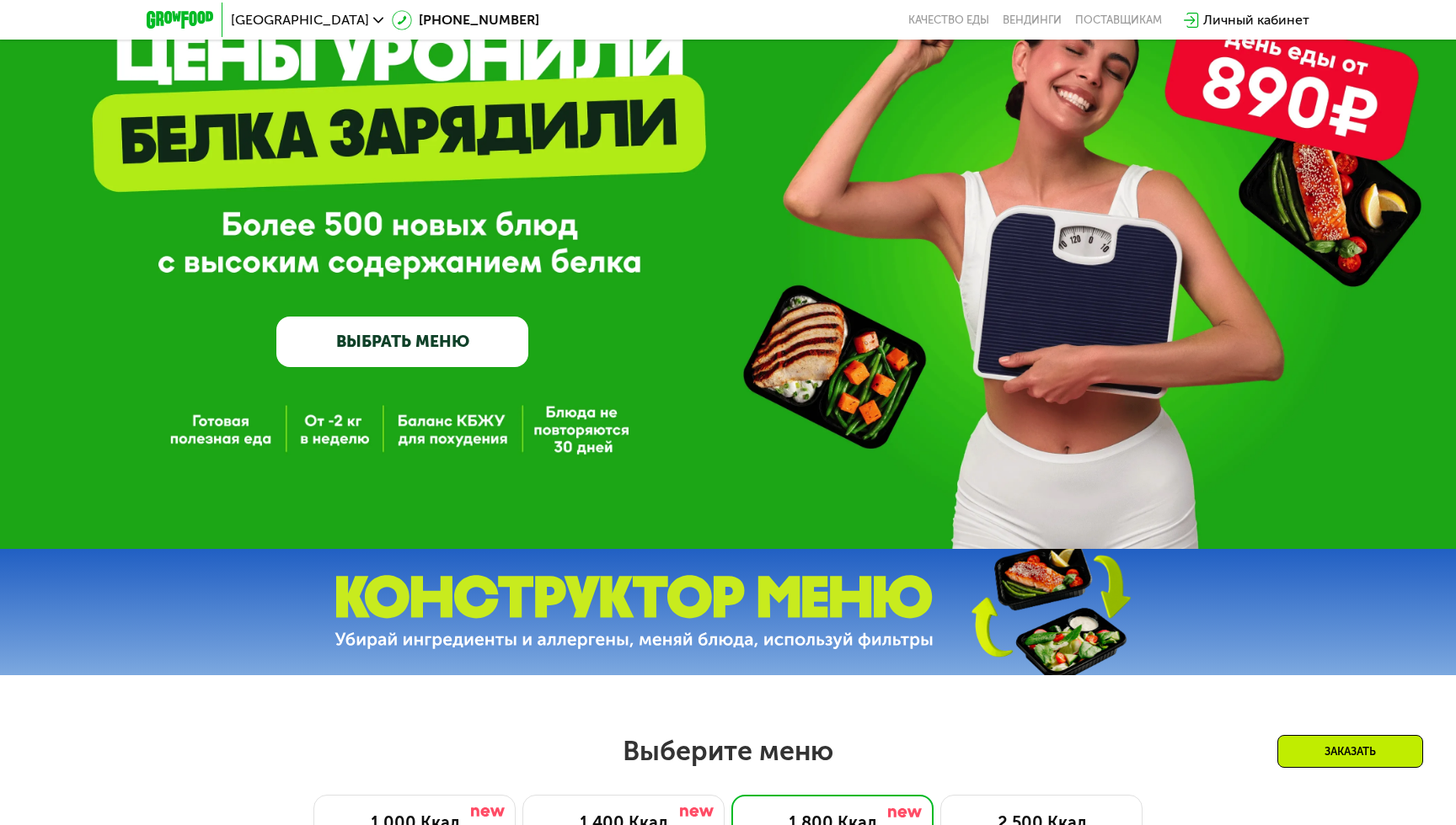
scroll to position [0, 0]
